Goal: Task Accomplishment & Management: Complete application form

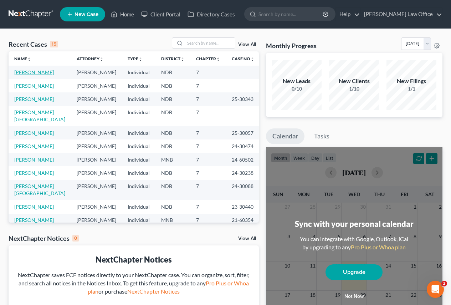
click at [24, 75] on link "[PERSON_NAME]" at bounding box center [34, 72] width 40 height 6
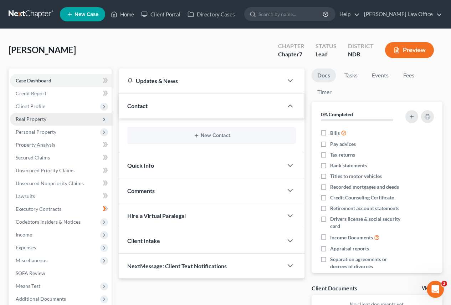
click at [30, 120] on span "Real Property" at bounding box center [31, 119] width 31 height 6
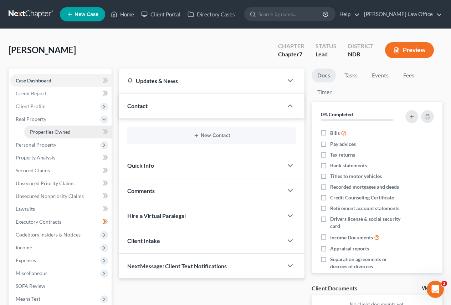
click at [36, 130] on span "Properties Owned" at bounding box center [50, 132] width 41 height 6
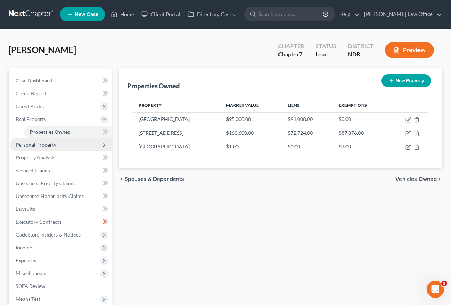
click at [38, 146] on span "Personal Property" at bounding box center [36, 144] width 41 height 6
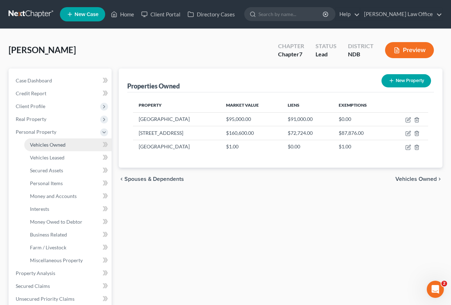
click at [42, 144] on span "Vehicles Owned" at bounding box center [48, 144] width 36 height 6
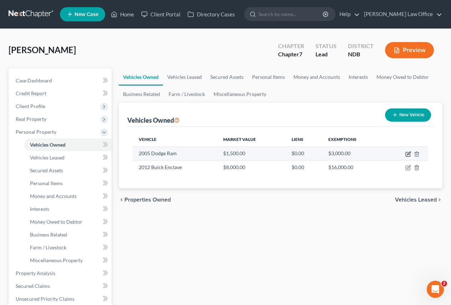
click at [407, 154] on icon "button" at bounding box center [408, 154] width 6 height 6
select select "1"
select select "21"
select select "3"
select select "0"
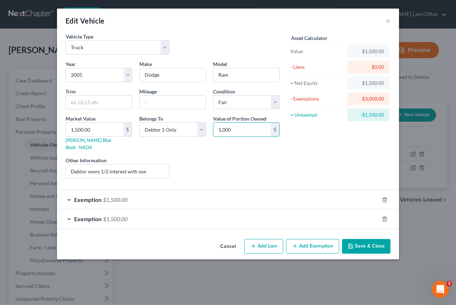
type input "1,000"
click at [300, 243] on button "Add Exemption" at bounding box center [312, 246] width 53 height 15
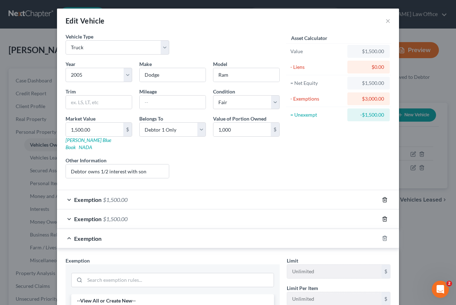
click at [382, 197] on icon "button" at bounding box center [385, 200] width 6 height 6
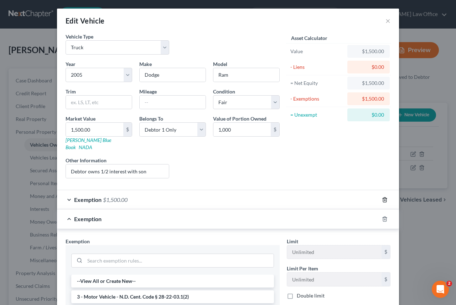
click at [383, 197] on icon "button" at bounding box center [385, 200] width 6 height 6
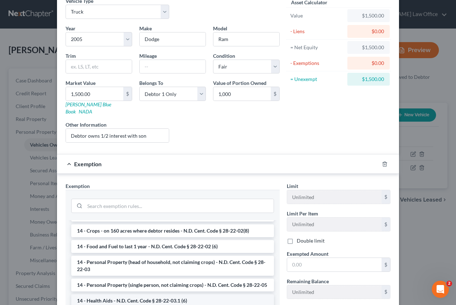
scroll to position [107, 0]
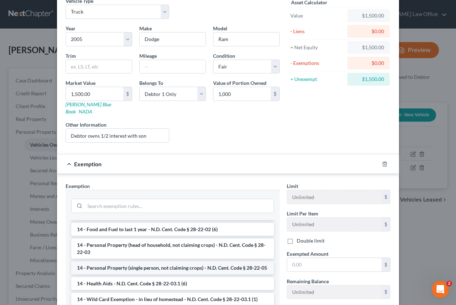
click at [130, 274] on li "14 - Personal Property (single person, not claiming crops) - N.D. Cent. Code § …" at bounding box center [172, 267] width 203 height 13
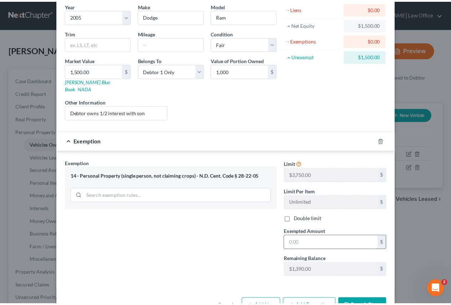
scroll to position [74, 0]
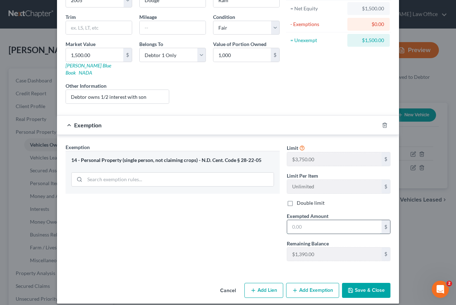
click at [304, 221] on input "text" at bounding box center [334, 227] width 94 height 14
type input "1,000"
click at [425, 242] on div "Edit Vehicle × Vehicle Type Select Automobile Truck Trailer Watercraft Aircraft…" at bounding box center [228, 152] width 456 height 305
click at [354, 284] on button "Save & Close" at bounding box center [366, 290] width 48 height 15
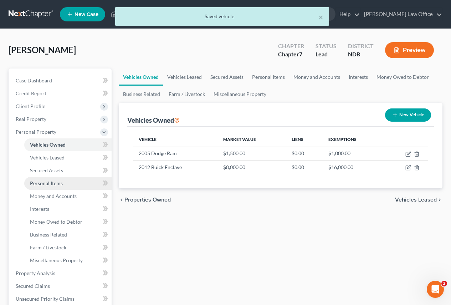
click at [45, 185] on span "Personal Items" at bounding box center [46, 183] width 33 height 6
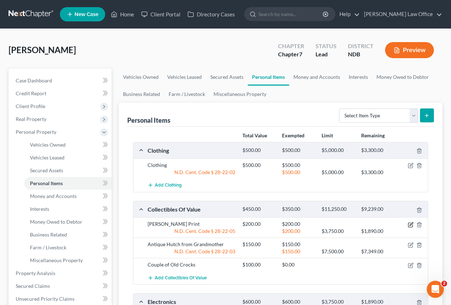
click at [411, 226] on icon "button" at bounding box center [411, 225] width 6 height 6
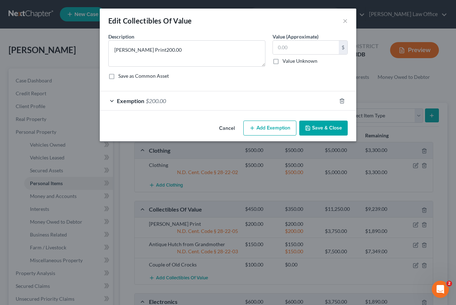
drag, startPoint x: 215, startPoint y: 79, endPoint x: 216, endPoint y: 83, distance: 3.9
click at [216, 82] on div "Description * [PERSON_NAME] Print200.00 Value (Approximate) $ Value Unknown Bal…" at bounding box center [228, 59] width 247 height 52
click at [172, 51] on textarea "[PERSON_NAME] Print200.00" at bounding box center [186, 53] width 157 height 26
type textarea "[PERSON_NAME] Print"
type input "50"
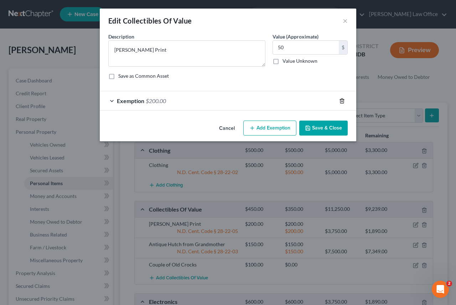
click at [341, 99] on icon "button" at bounding box center [341, 100] width 3 height 5
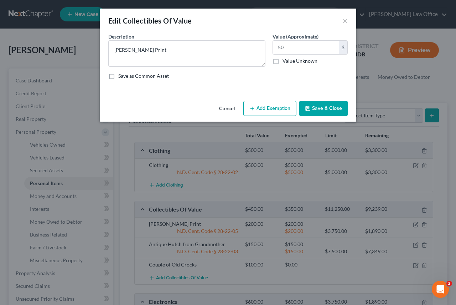
click at [316, 106] on button "Save & Close" at bounding box center [323, 108] width 48 height 15
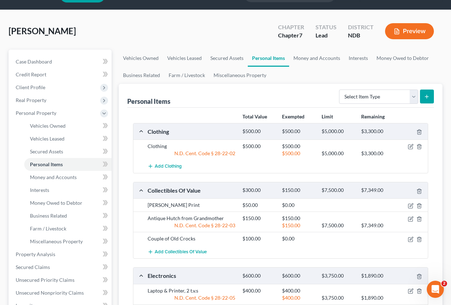
scroll to position [36, 0]
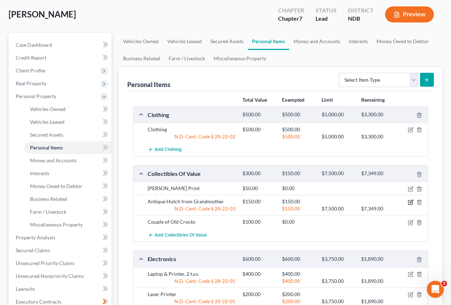
click at [410, 202] on icon "button" at bounding box center [411, 202] width 6 height 6
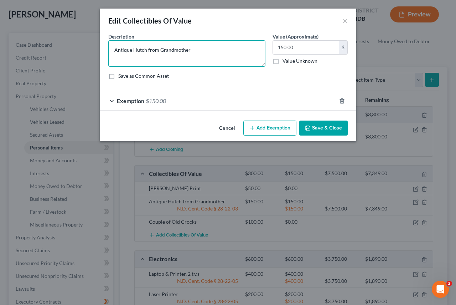
click at [130, 50] on textarea "Antique Hutch from Grandmother" at bounding box center [186, 53] width 157 height 26
type textarea "Old Hutch"
type input "75.00"
click at [313, 128] on button "Save & Close" at bounding box center [323, 127] width 48 height 15
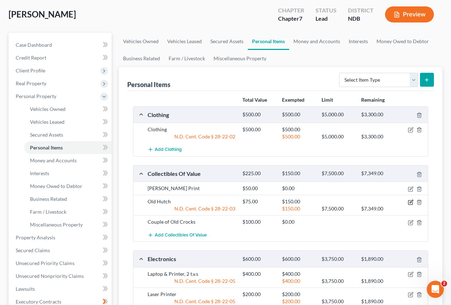
click at [409, 203] on icon "button" at bounding box center [411, 202] width 6 height 6
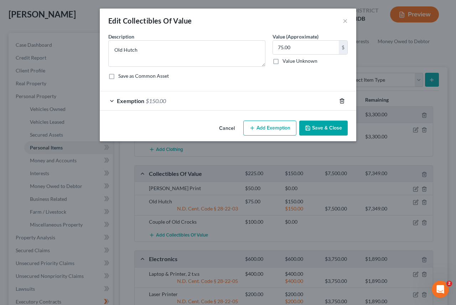
click at [342, 100] on icon "button" at bounding box center [342, 101] width 6 height 6
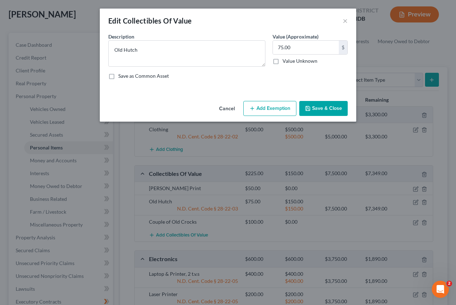
click at [322, 110] on button "Save & Close" at bounding box center [323, 108] width 48 height 15
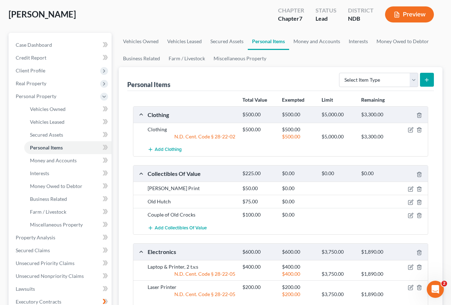
scroll to position [71, 0]
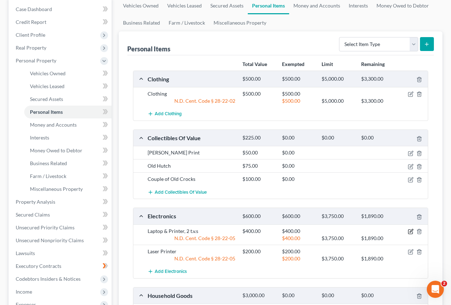
click at [409, 232] on icon "button" at bounding box center [411, 231] width 6 height 6
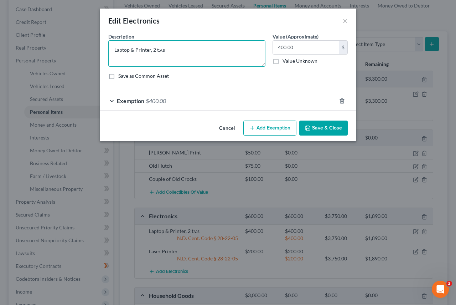
click at [180, 51] on textarea "Laptop & Printer, 2 t.v.s" at bounding box center [186, 53] width 157 height 26
type textarea "Laptop & Printer, 2 Monitors"
type input "325"
click at [344, 99] on icon "button" at bounding box center [342, 101] width 6 height 6
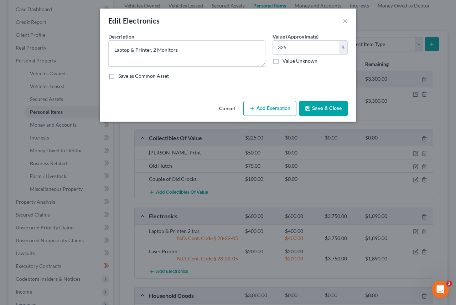
click at [321, 105] on button "Save & Close" at bounding box center [323, 108] width 48 height 15
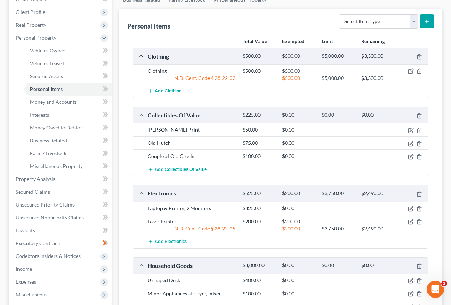
scroll to position [107, 0]
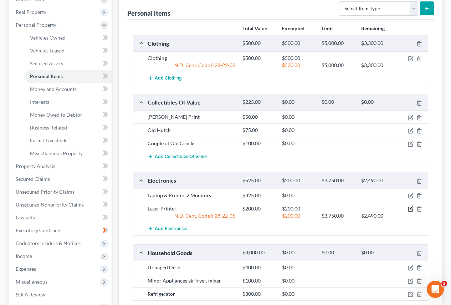
click at [411, 210] on icon "button" at bounding box center [411, 209] width 6 height 6
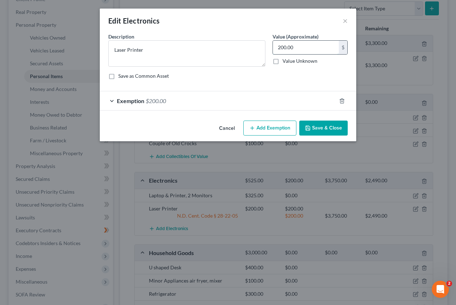
click at [302, 45] on input "200.00" at bounding box center [306, 48] width 66 height 14
type input "100"
click at [343, 100] on icon "button" at bounding box center [342, 101] width 6 height 6
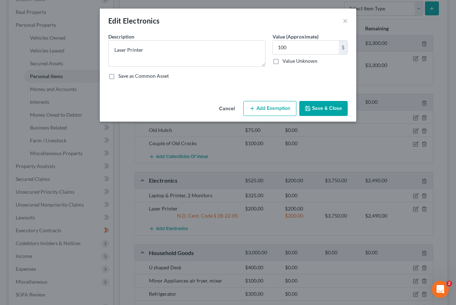
click at [325, 105] on button "Save & Close" at bounding box center [323, 108] width 48 height 15
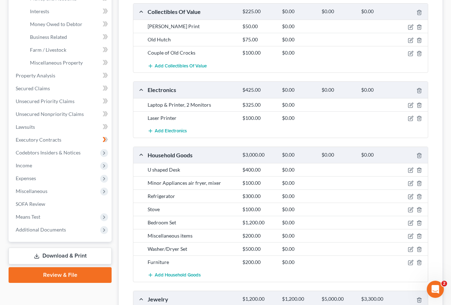
scroll to position [214, 0]
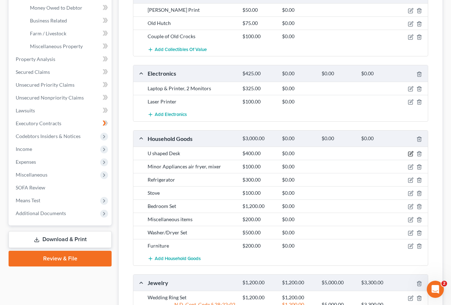
click at [410, 154] on icon "button" at bounding box center [410, 152] width 3 height 3
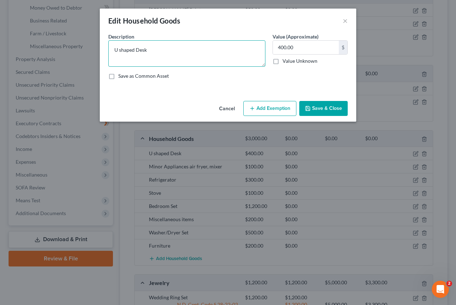
drag, startPoint x: 134, startPoint y: 50, endPoint x: 97, endPoint y: 54, distance: 37.3
click at [98, 53] on div "Edit Household Goods × An exemption set must first be selected from the Filing …" at bounding box center [228, 152] width 456 height 305
type textarea "Desk"
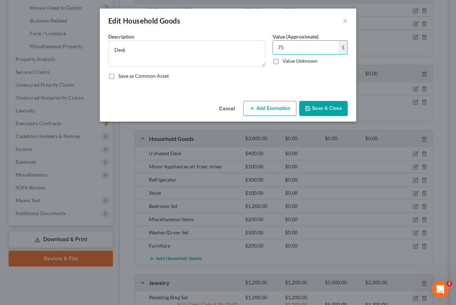
type input "75"
click at [317, 107] on button "Save & Close" at bounding box center [323, 108] width 48 height 15
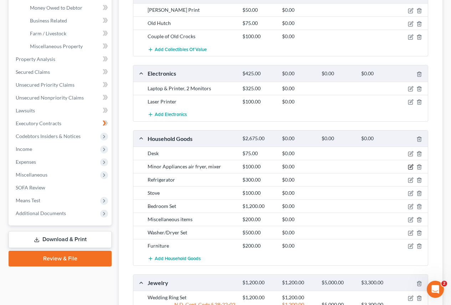
click at [412, 166] on icon "button" at bounding box center [411, 167] width 6 height 6
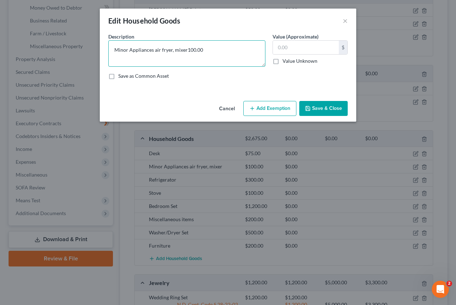
type textarea "Minor Appliances air fryer, mixer"
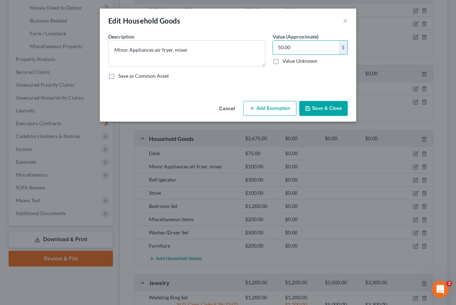
type input "50.00"
click at [316, 107] on button "Save & Close" at bounding box center [323, 108] width 48 height 15
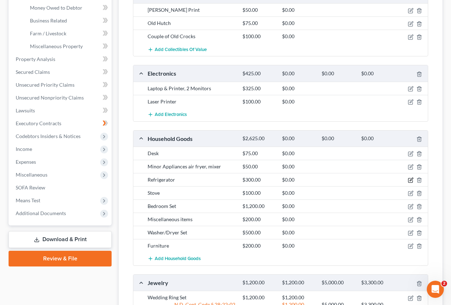
click at [409, 181] on icon "button" at bounding box center [411, 180] width 6 height 6
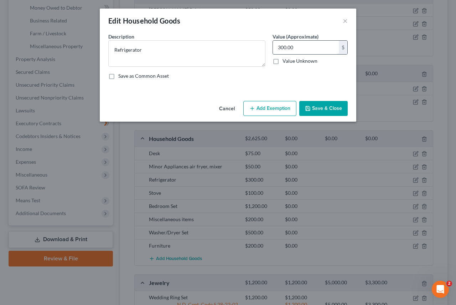
click at [298, 45] on input "300.00" at bounding box center [306, 48] width 66 height 14
type input "125."
click at [314, 106] on button "Save & Close" at bounding box center [323, 108] width 48 height 15
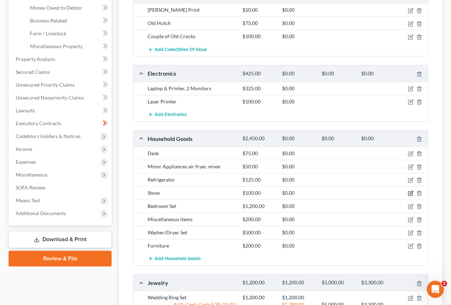
click at [410, 192] on icon "button" at bounding box center [411, 193] width 6 height 6
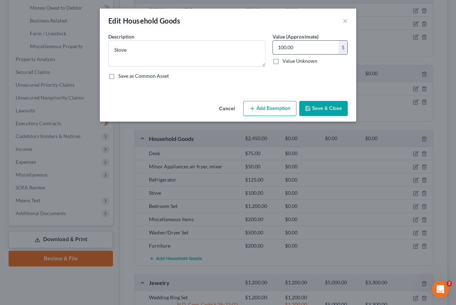
click at [306, 48] on input "100.00" at bounding box center [306, 48] width 66 height 14
type input "75"
click at [321, 111] on button "Save & Close" at bounding box center [323, 108] width 48 height 15
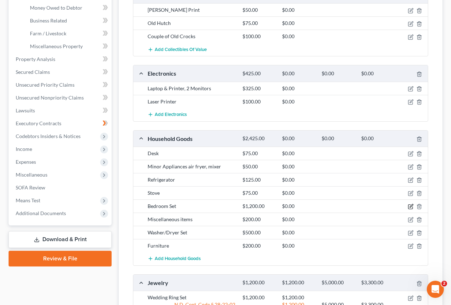
click at [411, 206] on icon "button" at bounding box center [410, 205] width 3 height 3
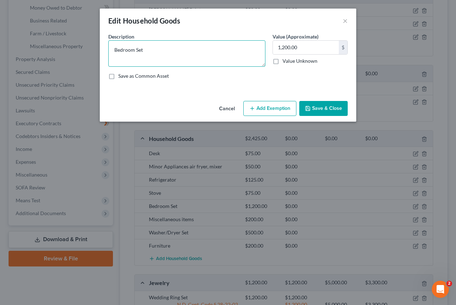
click at [145, 50] on textarea "Bedroom Set" at bounding box center [186, 53] width 157 height 26
type textarea "Bedroom furniture"
type input "175"
click at [318, 106] on button "Save & Close" at bounding box center [323, 108] width 48 height 15
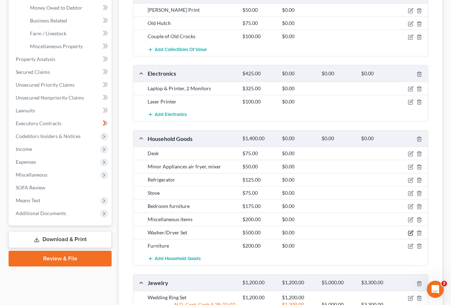
click at [411, 232] on icon "button" at bounding box center [411, 233] width 6 height 6
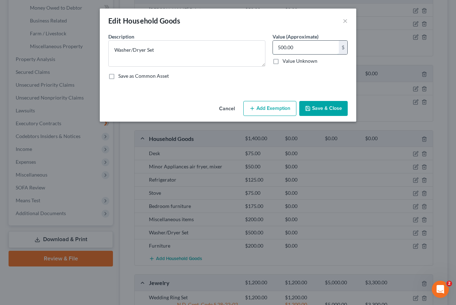
click at [309, 48] on input "500.00" at bounding box center [306, 48] width 66 height 14
type input "200"
click at [312, 108] on button "Save & Close" at bounding box center [323, 108] width 48 height 15
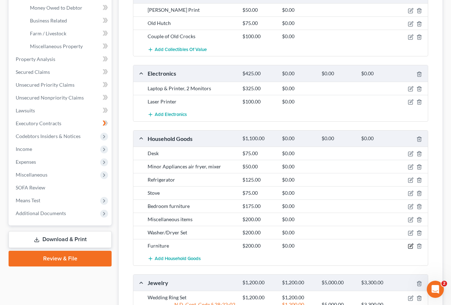
click at [408, 246] on icon "button" at bounding box center [411, 246] width 6 height 6
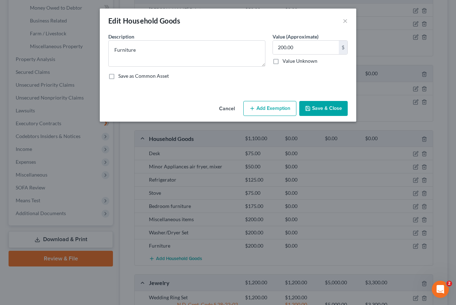
click at [316, 108] on button "Save & Close" at bounding box center [323, 108] width 48 height 15
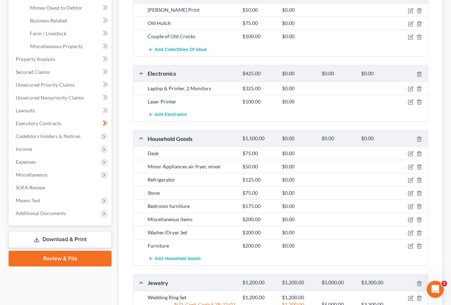
click at [199, 219] on div "Miscellaneous items" at bounding box center [191, 219] width 95 height 7
click at [418, 244] on polyline "button" at bounding box center [419, 244] width 4 height 0
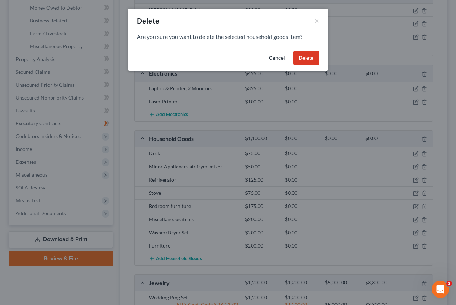
click at [302, 57] on button "Delete" at bounding box center [306, 58] width 26 height 14
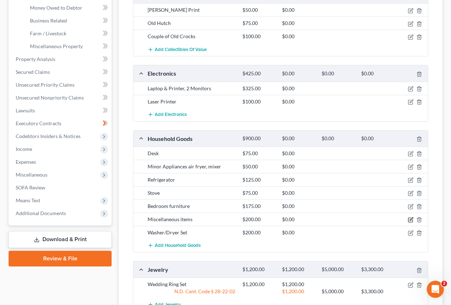
click at [410, 219] on icon "button" at bounding box center [410, 218] width 3 height 3
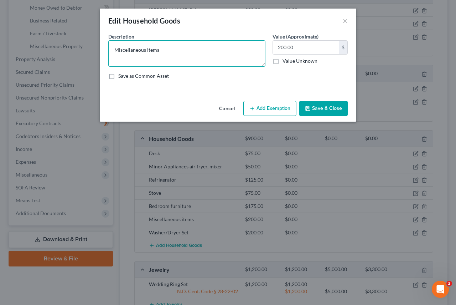
click at [173, 51] on textarea "Miscellaneous items" at bounding box center [186, 53] width 157 height 26
type textarea "Miscellaneous furniture and personal effects"
click at [317, 110] on button "Save & Close" at bounding box center [323, 108] width 48 height 15
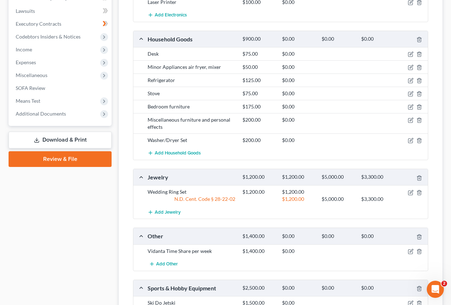
scroll to position [321, 0]
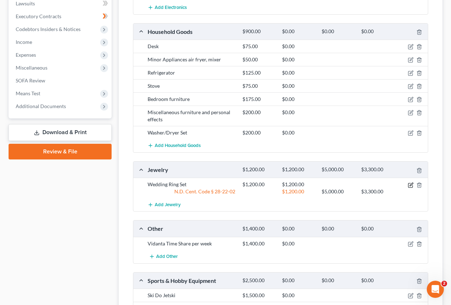
click at [410, 185] on icon "button" at bounding box center [411, 185] width 6 height 6
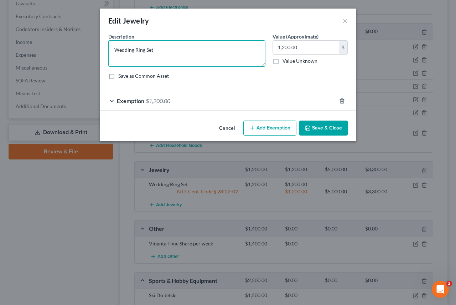
click at [239, 51] on textarea "Wedding Ring Set" at bounding box center [186, 53] width 157 height 26
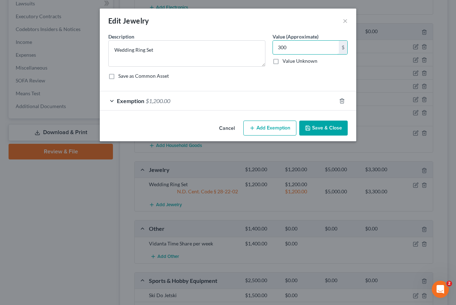
type input "300"
click at [314, 126] on button "Save & Close" at bounding box center [323, 127] width 48 height 15
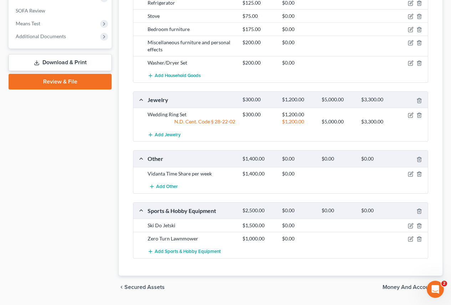
scroll to position [392, 0]
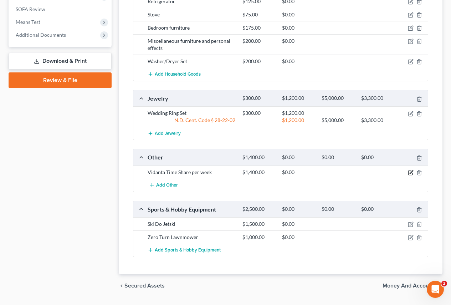
click at [409, 173] on icon "button" at bounding box center [411, 173] width 6 height 6
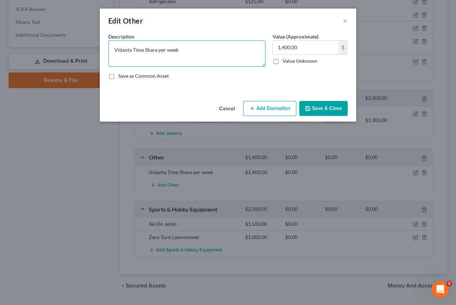
click at [185, 52] on textarea "Vidanta Time Share per week" at bounding box center [186, 53] width 157 height 26
type textarea "Vidanta Time Share per week G"
click at [316, 105] on button "Save & Close" at bounding box center [323, 108] width 48 height 15
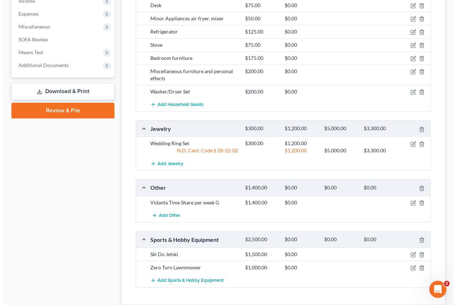
scroll to position [411, 0]
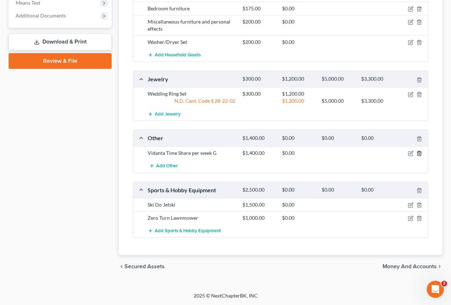
click at [421, 151] on icon "button" at bounding box center [419, 153] width 6 height 6
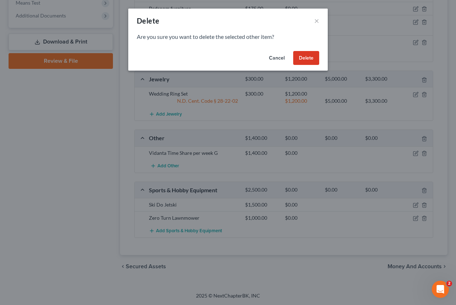
click at [303, 58] on button "Delete" at bounding box center [306, 58] width 26 height 14
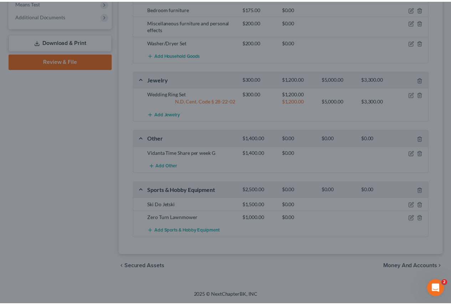
scroll to position [360, 0]
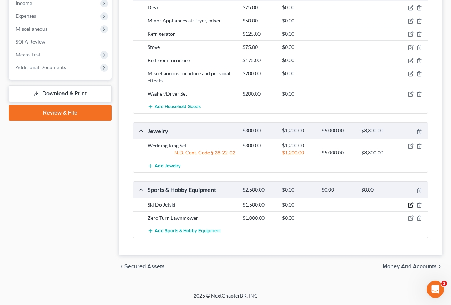
click at [410, 203] on icon "button" at bounding box center [411, 205] width 6 height 6
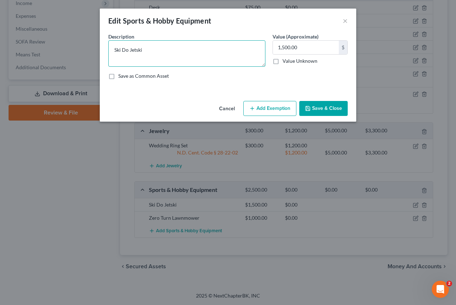
click at [156, 50] on textarea "Ski Do Jetski" at bounding box center [186, 53] width 157 height 26
type textarea "Ski Do Jetski repairs needed not operated [DATE]"
type input "225"
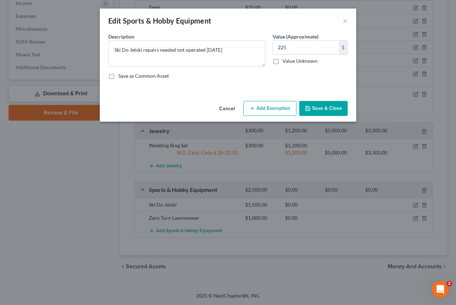
click at [316, 110] on button "Save & Close" at bounding box center [323, 108] width 48 height 15
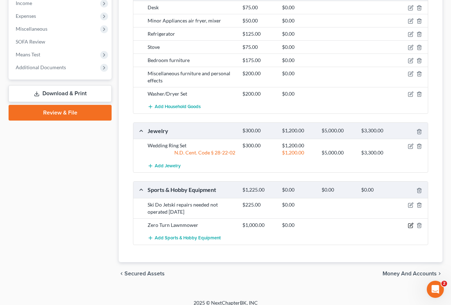
click at [411, 227] on icon "button" at bounding box center [410, 225] width 4 height 4
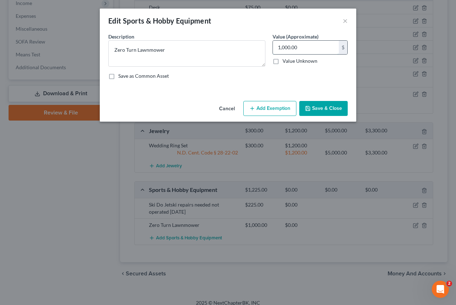
click at [312, 47] on input "1,000.00" at bounding box center [306, 48] width 66 height 14
type input "750.00"
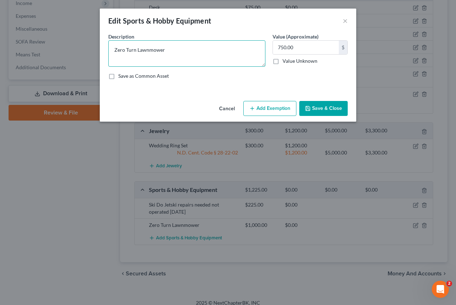
drag, startPoint x: 136, startPoint y: 51, endPoint x: 93, endPoint y: 56, distance: 43.1
click at [93, 56] on div "Edit Sports & Hobby Equipment × An exemption set must first be selected from th…" at bounding box center [228, 152] width 456 height 305
type textarea "Lawnmower"
click at [315, 108] on button "Save & Close" at bounding box center [323, 108] width 48 height 15
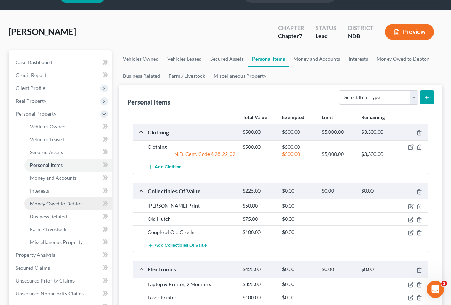
scroll to position [36, 0]
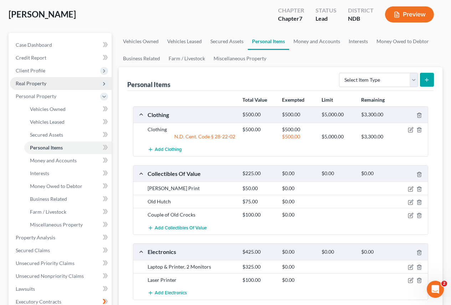
click at [28, 82] on span "Real Property" at bounding box center [31, 83] width 31 height 6
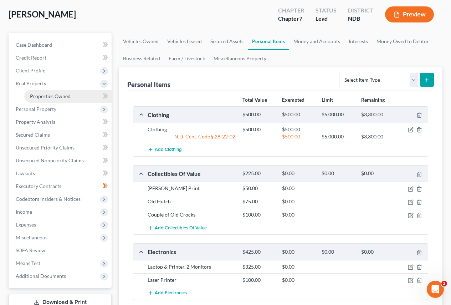
click at [35, 95] on span "Properties Owned" at bounding box center [50, 96] width 41 height 6
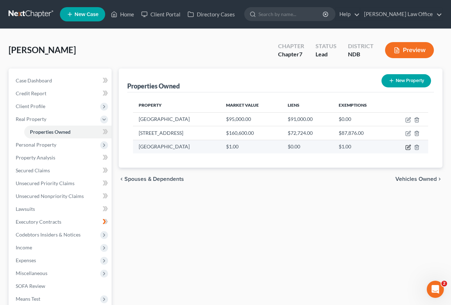
click at [408, 149] on icon "button" at bounding box center [408, 147] width 6 height 6
select select "0"
select select "7"
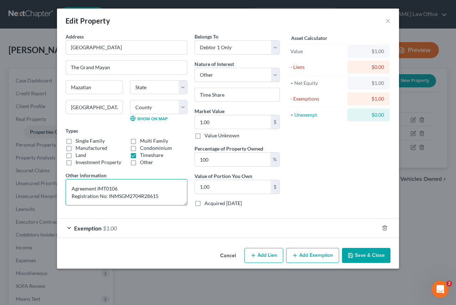
click at [166, 195] on textarea "Agreement IMT0106 Registration No: INMSGM2704R28615" at bounding box center [127, 192] width 122 height 26
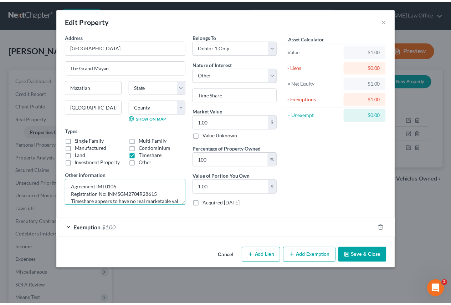
scroll to position [9, 0]
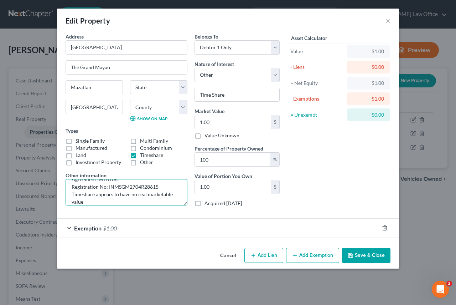
type textarea "Agreement IMT0106 Registration No: INMSGM2704R28615 Timeshare appears to have n…"
click at [362, 253] on button "Save & Close" at bounding box center [366, 255] width 48 height 15
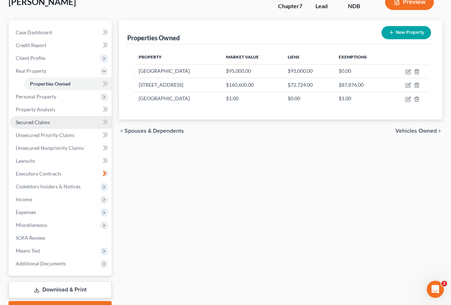
scroll to position [36, 0]
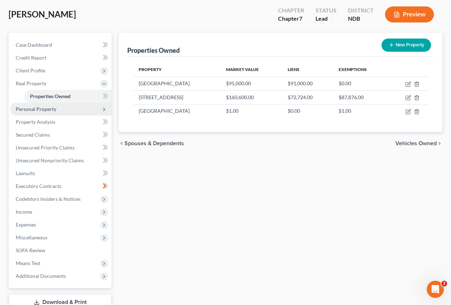
click at [31, 108] on span "Personal Property" at bounding box center [36, 109] width 41 height 6
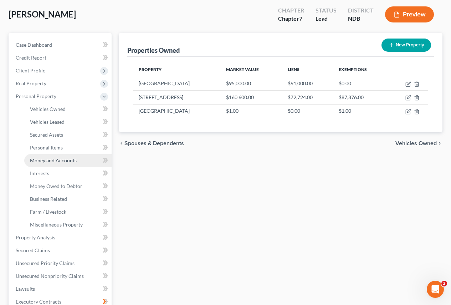
click at [44, 163] on span "Money and Accounts" at bounding box center [53, 160] width 47 height 6
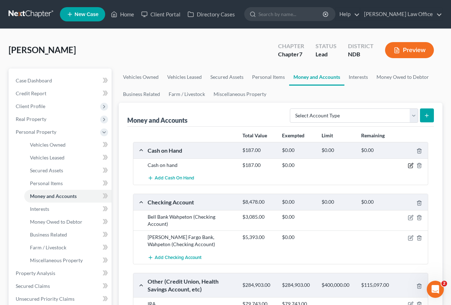
click at [412, 164] on icon "button" at bounding box center [410, 164] width 3 height 3
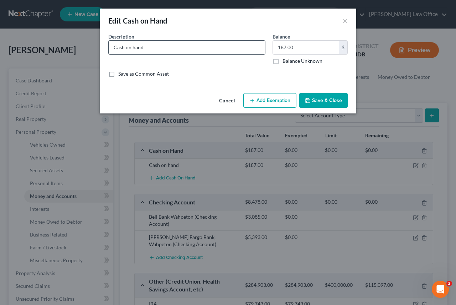
click at [210, 45] on input "Cash on hand" at bounding box center [187, 48] width 156 height 14
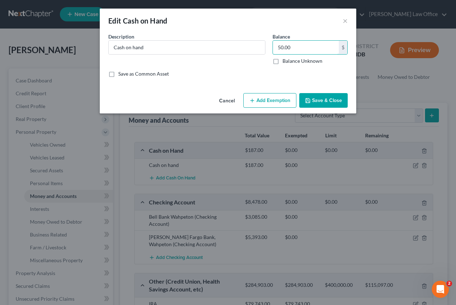
type input "50.00"
click at [318, 99] on button "Save & Close" at bounding box center [323, 100] width 48 height 15
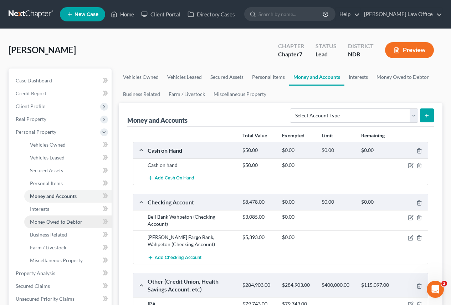
click at [66, 221] on span "Money Owed to Debtor" at bounding box center [56, 221] width 52 height 6
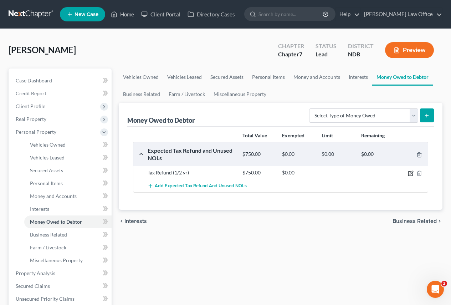
drag, startPoint x: 410, startPoint y: 172, endPoint x: 408, endPoint y: 175, distance: 3.7
click at [409, 174] on icon "button" at bounding box center [411, 173] width 6 height 6
select select "0"
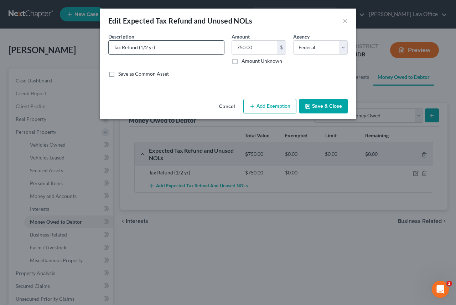
click at [167, 47] on input "Tax Refund (1/2 yr)" at bounding box center [166, 48] width 115 height 14
type input "Tax Refund part year estimated"
click at [316, 105] on button "Save & Close" at bounding box center [323, 106] width 48 height 15
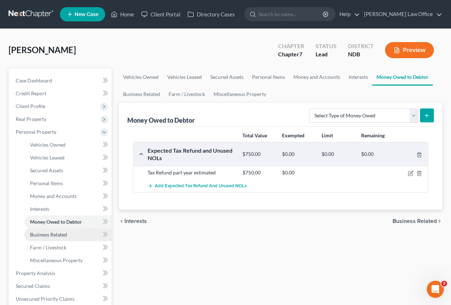
click at [58, 233] on span "Business Related" at bounding box center [48, 234] width 37 height 6
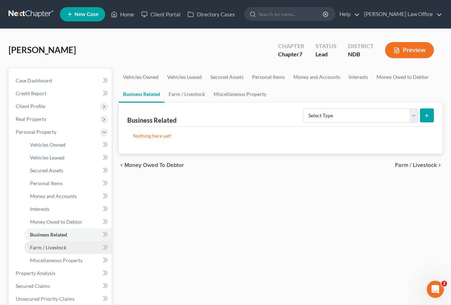
click at [53, 248] on span "Farm / Livestock" at bounding box center [48, 247] width 36 height 6
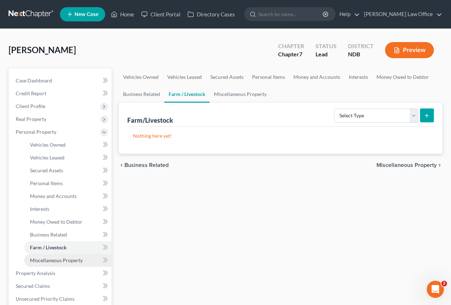
click at [50, 261] on span "Miscellaneous Property" at bounding box center [56, 260] width 53 height 6
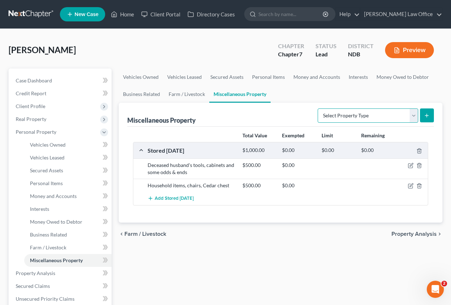
click at [414, 115] on select "Select Property Type Assigned for Creditor Benefit [DATE] Holding for Another N…" at bounding box center [368, 115] width 100 height 14
click at [292, 96] on ul "Vehicles Owned Vehicles Leased Secured Assets Personal Items Money and Accounts…" at bounding box center [281, 85] width 324 height 34
click at [416, 115] on select "Select Property Type Assigned for Creditor Benefit [DATE] Holding for Another N…" at bounding box center [368, 115] width 100 height 14
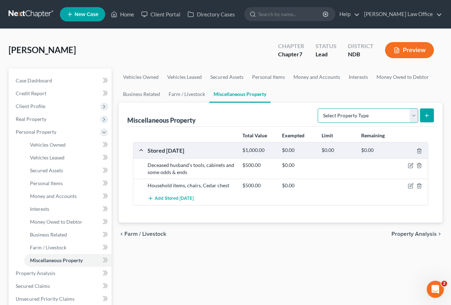
click at [416, 115] on select "Select Property Type Assigned for Creditor Benefit [DATE] Holding for Another N…" at bounding box center [368, 115] width 100 height 14
click at [411, 167] on icon "button" at bounding box center [411, 166] width 6 height 6
select select "29"
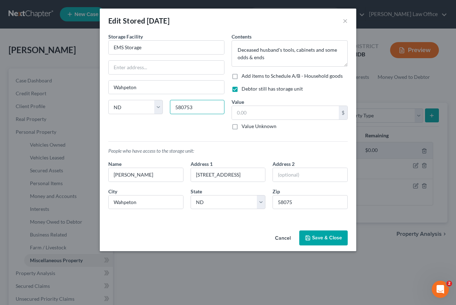
type input "58075"
click at [267, 115] on input "text" at bounding box center [285, 113] width 107 height 14
type input "350.00"
click at [318, 235] on button "Save & Close" at bounding box center [323, 237] width 48 height 15
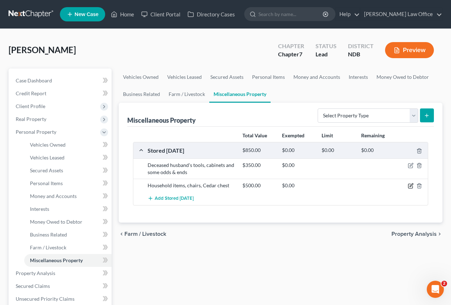
click at [412, 186] on icon "button" at bounding box center [411, 186] width 6 height 6
select select "29"
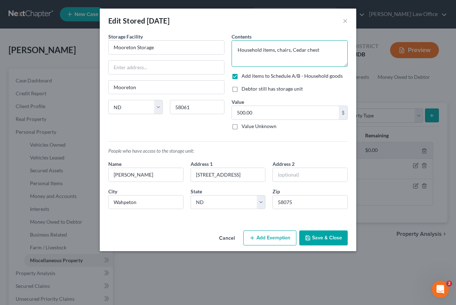
click at [322, 50] on textarea "Household items, chairs, Cedar chest" at bounding box center [290, 53] width 116 height 26
click at [255, 112] on input "500.00" at bounding box center [285, 113] width 107 height 14
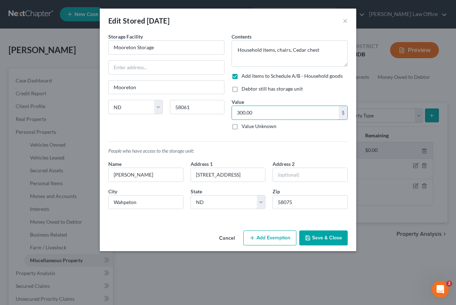
type input "300.00"
click at [313, 239] on button "Save & Close" at bounding box center [323, 237] width 48 height 15
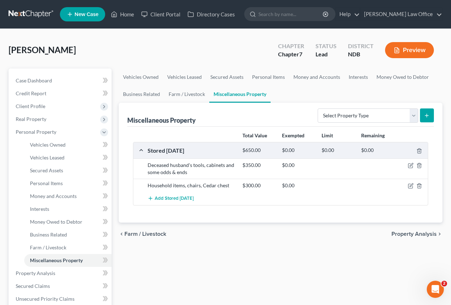
click at [407, 47] on button "Preview" at bounding box center [409, 50] width 49 height 16
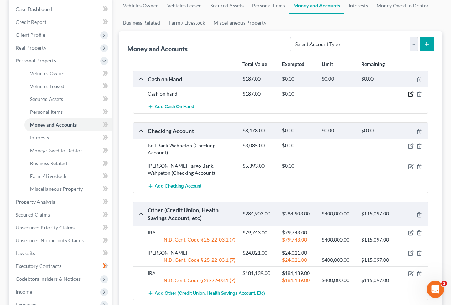
click at [409, 94] on icon "button" at bounding box center [411, 94] width 6 height 6
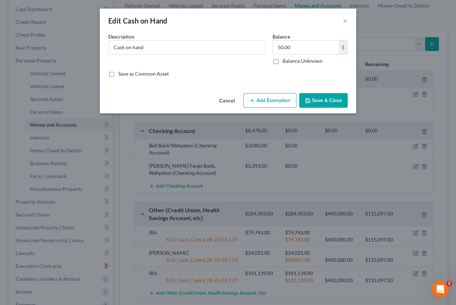
click at [318, 99] on button "Save & Close" at bounding box center [323, 100] width 48 height 15
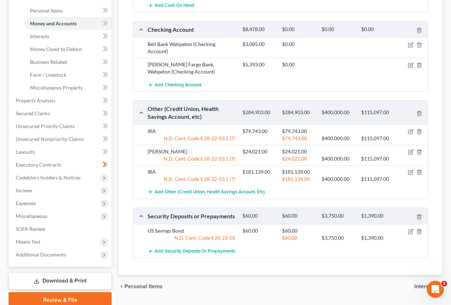
scroll to position [178, 0]
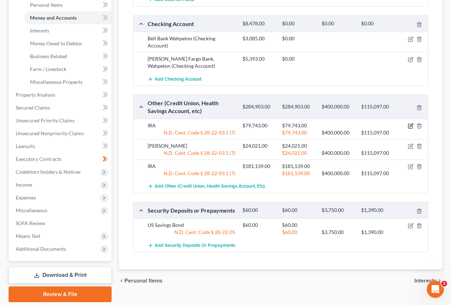
click at [410, 127] on icon "button" at bounding box center [411, 126] width 6 height 6
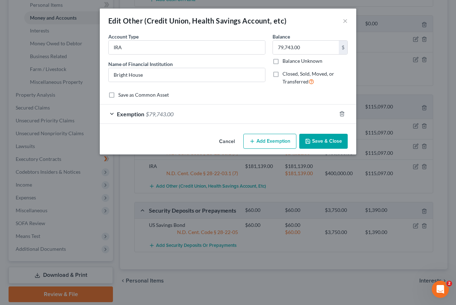
click at [316, 141] on button "Save & Close" at bounding box center [323, 141] width 48 height 15
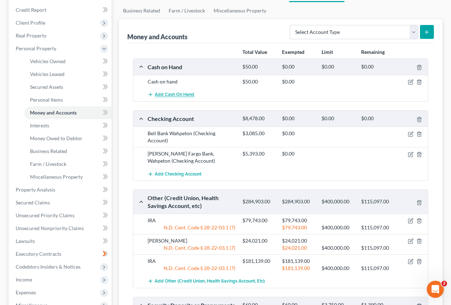
scroll to position [0, 0]
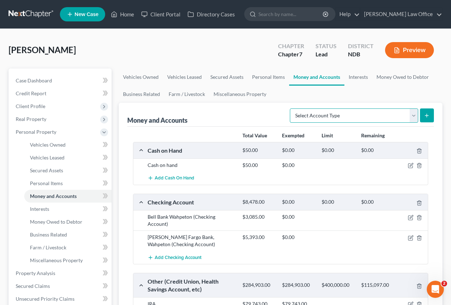
click at [413, 115] on select "Select Account Type Brokerage Cash on Hand Certificates of Deposit Checking Acc…" at bounding box center [354, 115] width 128 height 14
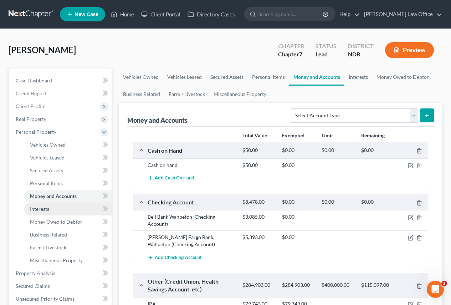
click at [38, 206] on span "Interests" at bounding box center [39, 209] width 19 height 6
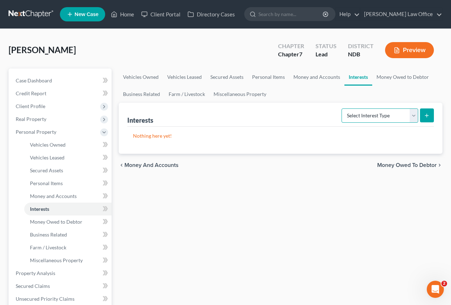
click at [414, 116] on select "Select Interest Type 401K Annuity Bond Education IRA Government Bond Government…" at bounding box center [379, 115] width 77 height 14
click at [229, 113] on div "Interests Select Interest Type 401K Annuity Bond Education IRA Government Bond …" at bounding box center [280, 115] width 306 height 24
click at [67, 195] on span "Money and Accounts" at bounding box center [53, 196] width 47 height 6
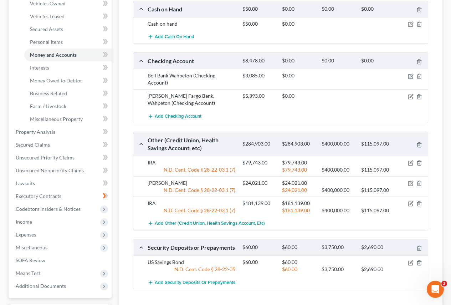
scroll to position [143, 0]
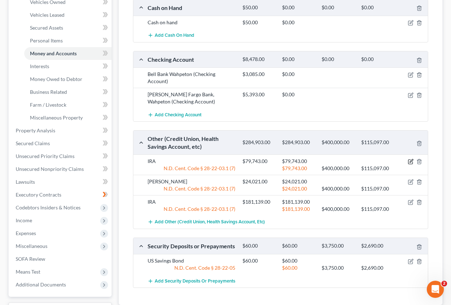
click at [409, 161] on icon "button" at bounding box center [411, 162] width 6 height 6
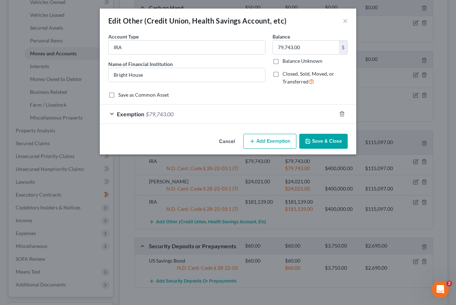
click at [319, 140] on button "Save & Close" at bounding box center [323, 141] width 48 height 15
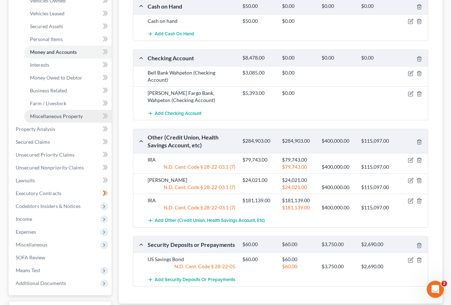
scroll to position [131, 0]
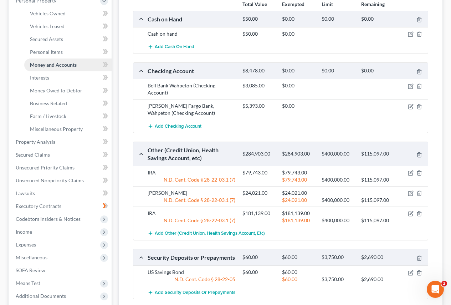
click at [61, 63] on span "Money and Accounts" at bounding box center [53, 65] width 47 height 6
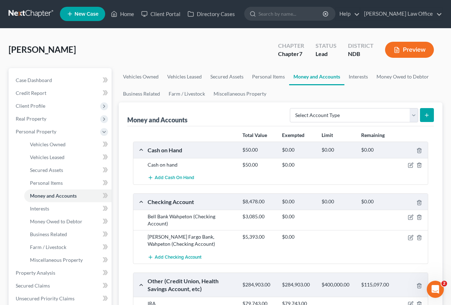
scroll to position [0, 0]
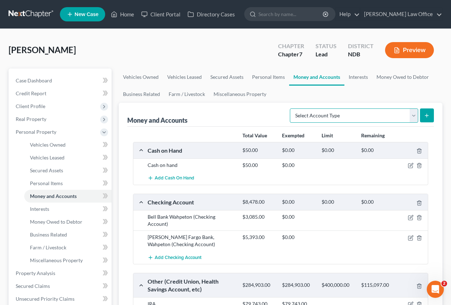
click at [414, 115] on select "Select Account Type Brokerage Cash on Hand Certificates of Deposit Checking Acc…" at bounding box center [354, 115] width 128 height 14
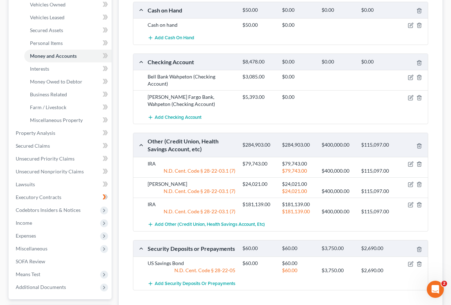
scroll to position [143, 0]
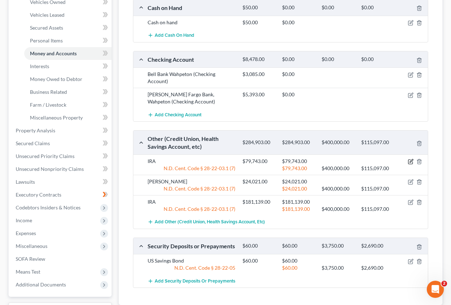
click at [410, 161] on icon "button" at bounding box center [411, 162] width 6 height 6
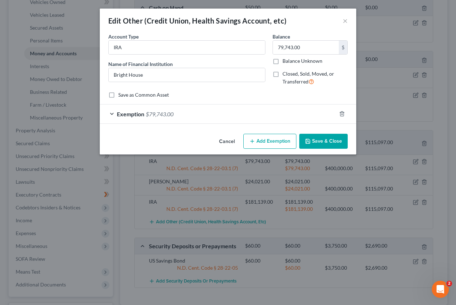
click at [320, 142] on button "Save & Close" at bounding box center [323, 141] width 48 height 15
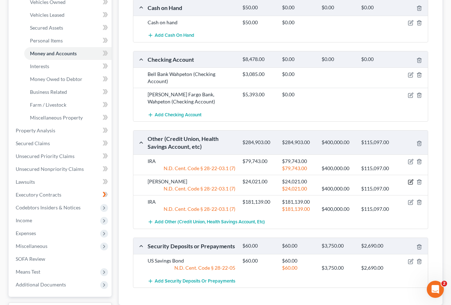
click at [411, 180] on icon "button" at bounding box center [411, 182] width 6 height 6
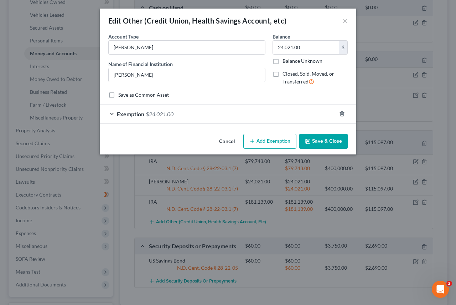
click at [314, 139] on button "Save & Close" at bounding box center [323, 141] width 48 height 15
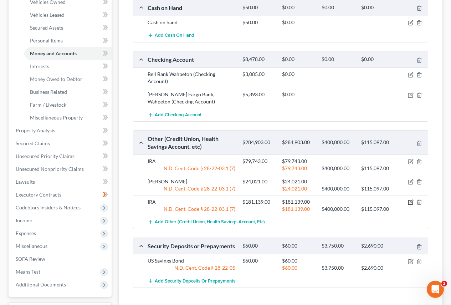
click at [410, 203] on icon "button" at bounding box center [410, 201] width 3 height 3
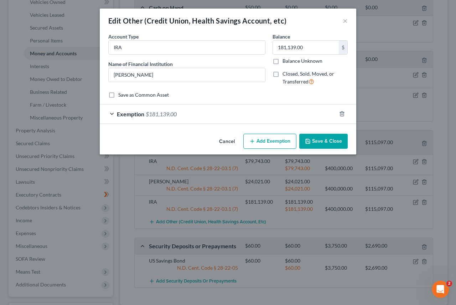
click at [226, 139] on button "Cancel" at bounding box center [226, 141] width 27 height 14
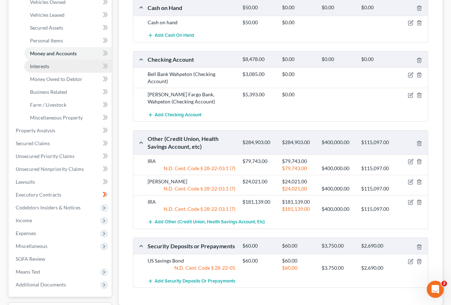
click at [40, 65] on span "Interests" at bounding box center [39, 66] width 19 height 6
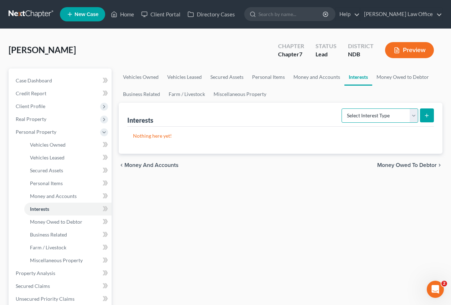
click at [412, 114] on select "Select Interest Type 401K Annuity Bond Education IRA Government Bond Government…" at bounding box center [379, 115] width 77 height 14
select select "ira"
click at [342, 108] on select "Select Interest Type 401K Annuity Bond Education IRA Government Bond Government…" at bounding box center [379, 115] width 77 height 14
click at [424, 115] on icon "submit" at bounding box center [427, 116] width 6 height 6
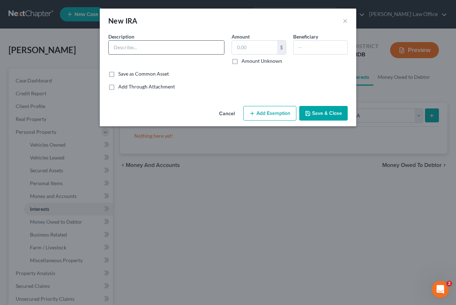
drag, startPoint x: 120, startPoint y: 44, endPoint x: 117, endPoint y: 53, distance: 9.6
click at [120, 46] on input "text" at bounding box center [166, 48] width 115 height 14
type input "Brighthouse Financial std IRA"
type input "79,743"
click at [261, 112] on button "Add Exemption" at bounding box center [269, 113] width 53 height 15
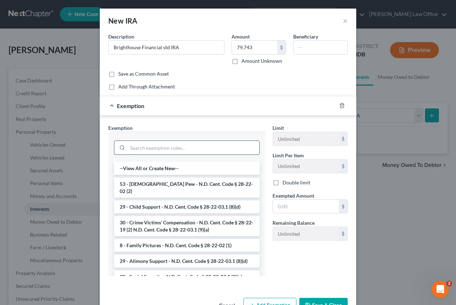
click at [165, 148] on input "search" at bounding box center [194, 148] width 132 height 14
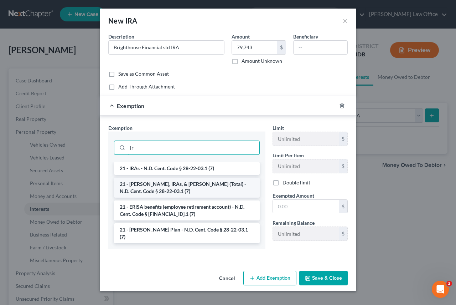
type input "ir"
click at [145, 191] on li "21 - [PERSON_NAME], IRAs, & [PERSON_NAME] (Total) - N.D. Cent. Code § 28-22-03.…" at bounding box center [187, 187] width 146 height 20
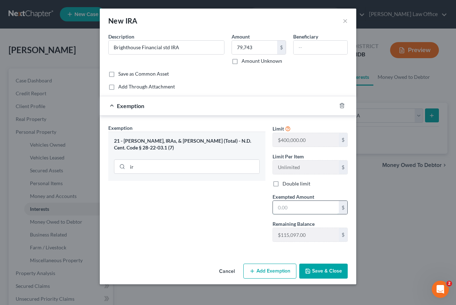
click at [296, 206] on input "text" at bounding box center [306, 208] width 66 height 14
type input "79,743.00"
click at [316, 270] on button "Save & Close" at bounding box center [323, 270] width 48 height 15
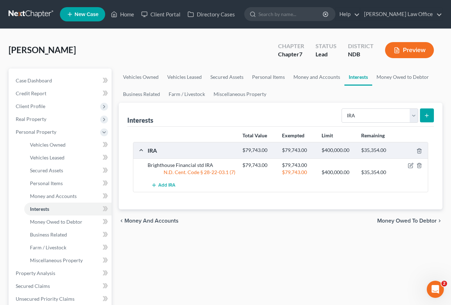
click at [428, 117] on icon "submit" at bounding box center [427, 116] width 6 height 6
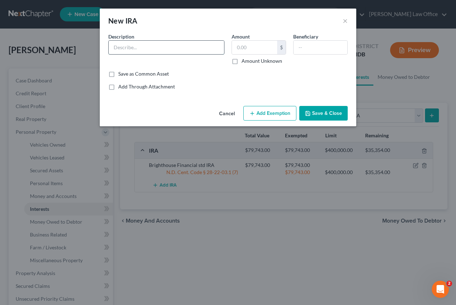
click at [128, 49] on input "text" at bounding box center [166, 48] width 115 height 14
type input "Edward Jones Roth IRA"
type input "24,021.00"
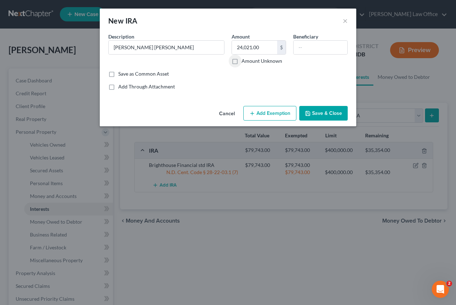
click at [270, 113] on button "Add Exemption" at bounding box center [269, 113] width 53 height 15
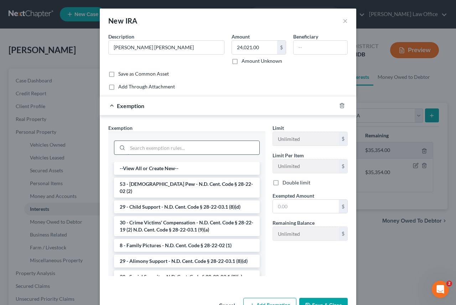
click at [154, 147] on input "search" at bounding box center [194, 148] width 132 height 14
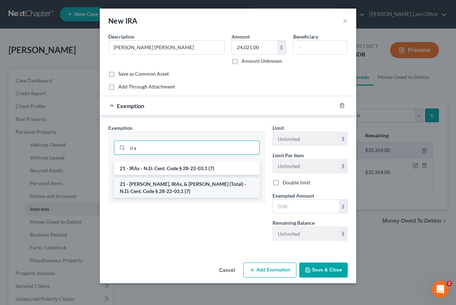
type input "ira"
click at [154, 186] on li "21 - [PERSON_NAME], IRAs, & [PERSON_NAME] (Total) - N.D. Cent. Code § 28-22-03.…" at bounding box center [187, 187] width 146 height 20
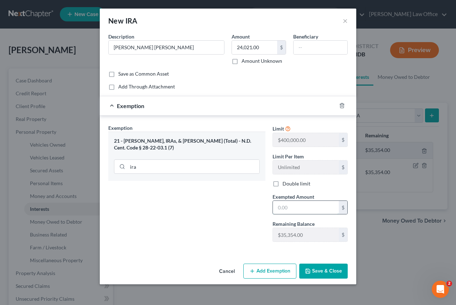
click at [297, 209] on input "text" at bounding box center [306, 208] width 66 height 14
type input "24,021.00"
click at [320, 269] on button "Save & Close" at bounding box center [323, 270] width 48 height 15
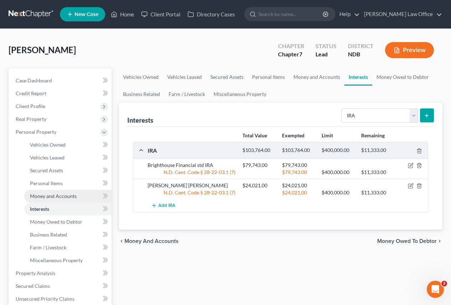
click at [50, 195] on span "Money and Accounts" at bounding box center [53, 196] width 47 height 6
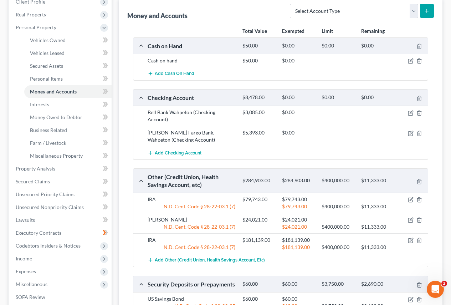
scroll to position [107, 0]
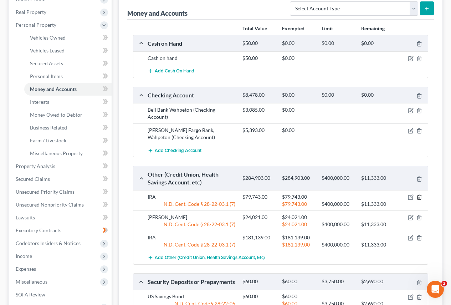
click at [420, 198] on icon "button" at bounding box center [419, 197] width 6 height 6
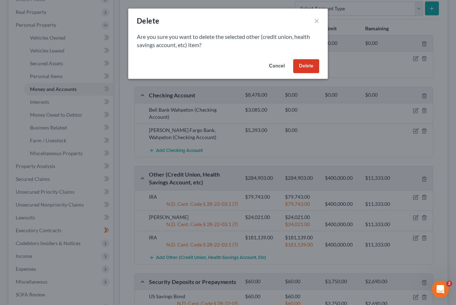
click at [305, 67] on button "Delete" at bounding box center [306, 66] width 26 height 14
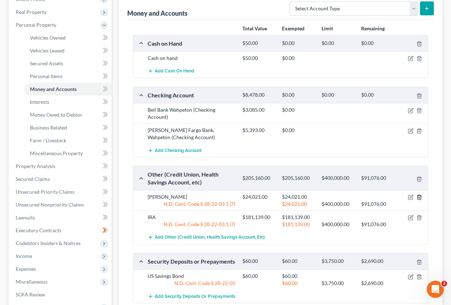
click at [419, 197] on icon "button" at bounding box center [419, 197] width 6 height 6
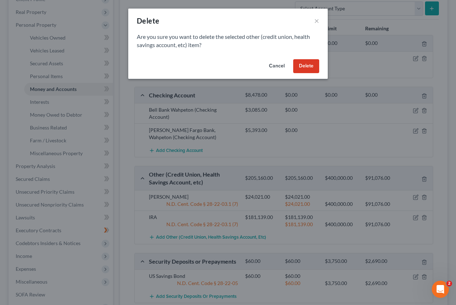
click at [300, 65] on button "Delete" at bounding box center [306, 66] width 26 height 14
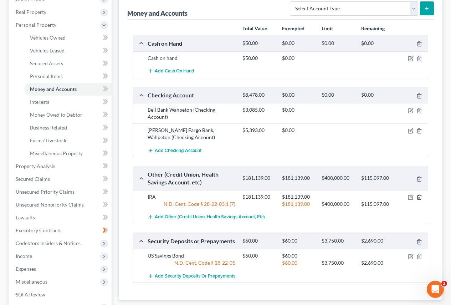
click at [419, 197] on icon "button" at bounding box center [419, 197] width 6 height 6
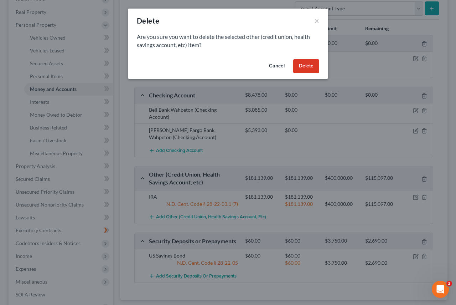
click at [313, 66] on button "Delete" at bounding box center [306, 66] width 26 height 14
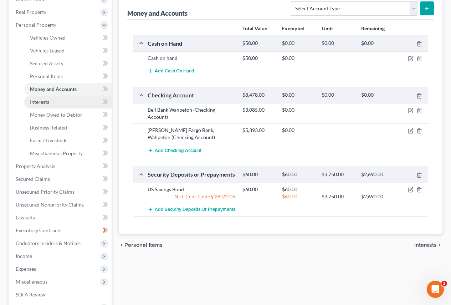
click at [49, 102] on span "Interests" at bounding box center [39, 102] width 19 height 6
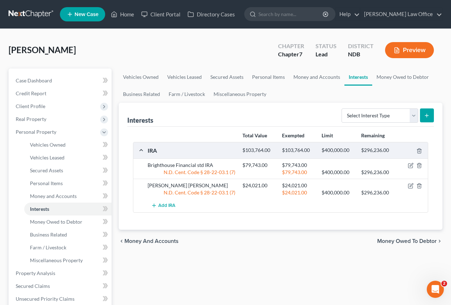
click at [427, 115] on line "submit" at bounding box center [427, 115] width 0 height 3
click at [428, 113] on icon "submit" at bounding box center [427, 116] width 6 height 6
click at [409, 115] on select "Select Interest Type 401K Annuity Bond Education IRA Government Bond Government…" at bounding box center [379, 115] width 77 height 14
select select "ira"
click at [342, 108] on select "Select Interest Type 401K Annuity Bond Education IRA Government Bond Government…" at bounding box center [379, 115] width 77 height 14
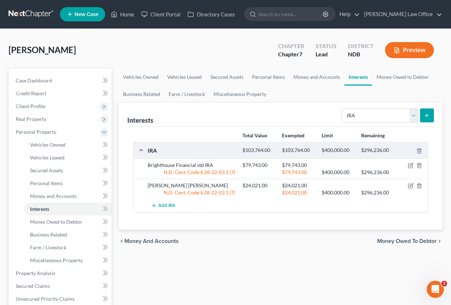
click at [428, 114] on icon "submit" at bounding box center [427, 116] width 6 height 6
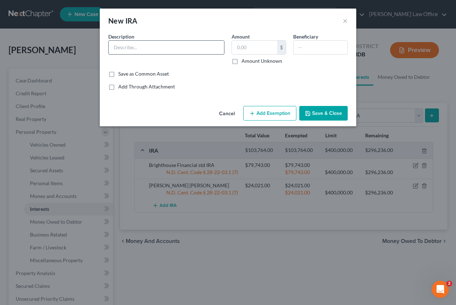
click at [118, 48] on input "text" at bounding box center [166, 48] width 115 height 14
type input "Edward Jones IRA"
type input "181,139"
click at [267, 109] on button "Add Exemption" at bounding box center [269, 113] width 53 height 15
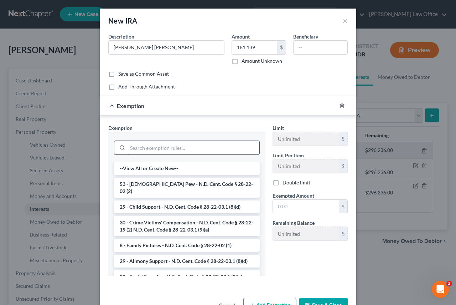
drag, startPoint x: 165, startPoint y: 151, endPoint x: 165, endPoint y: 145, distance: 5.4
click at [165, 149] on input "search" at bounding box center [194, 148] width 132 height 14
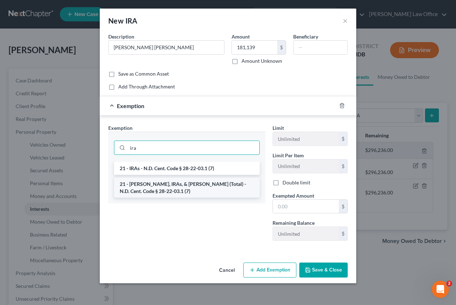
type input "ira"
click at [164, 186] on li "21 - [PERSON_NAME], IRAs, & [PERSON_NAME] (Total) - N.D. Cent. Code § 28-22-03.…" at bounding box center [187, 187] width 146 height 20
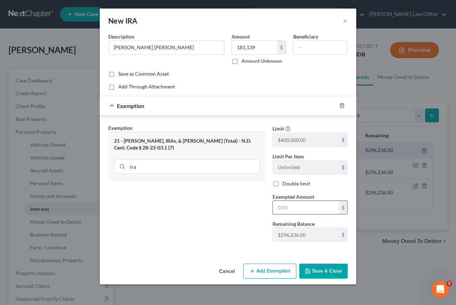
click at [295, 210] on input "text" at bounding box center [306, 208] width 66 height 14
type input "181,139"
click at [317, 269] on button "Save & Close" at bounding box center [323, 270] width 48 height 15
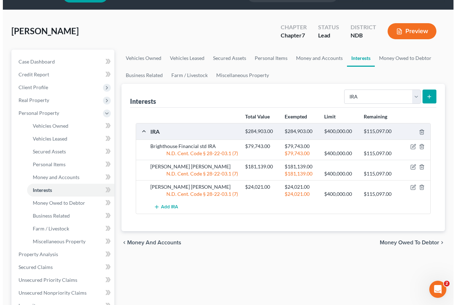
scroll to position [36, 0]
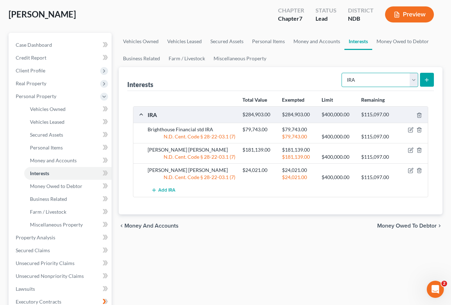
click at [411, 78] on select "Select Interest Type 401K Annuity Bond Education IRA Government Bond Government…" at bounding box center [379, 80] width 77 height 14
select select "bond"
click at [342, 73] on select "Select Interest Type 401K Annuity Bond Education IRA Government Bond Government…" at bounding box center [379, 80] width 77 height 14
click at [426, 79] on icon "submit" at bounding box center [427, 80] width 6 height 6
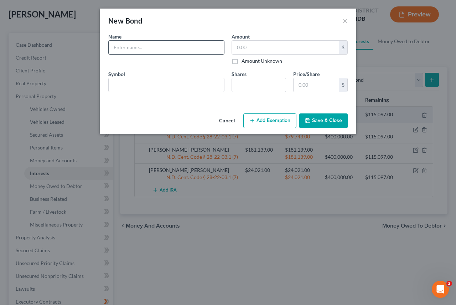
click at [127, 49] on input "text" at bounding box center [166, 48] width 115 height 14
type input "US Savings Bond"
click at [305, 50] on input "text" at bounding box center [285, 48] width 107 height 14
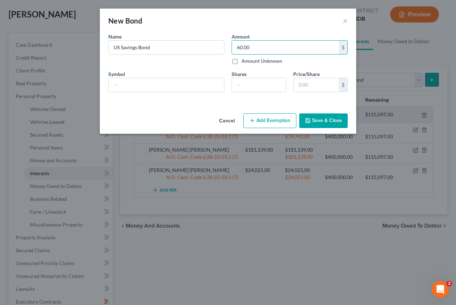
type input "60.00"
click at [266, 120] on button "Add Exemption" at bounding box center [269, 120] width 53 height 15
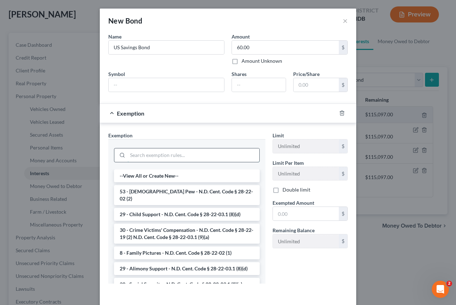
click at [190, 161] on input "search" at bounding box center [194, 155] width 132 height 14
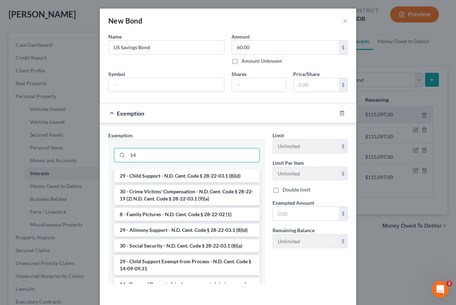
drag, startPoint x: 142, startPoint y: 156, endPoint x: 67, endPoint y: 149, distance: 75.9
click at [71, 150] on div "New Bond × An exemption set must first be selected from the Filing Information …" at bounding box center [228, 152] width 456 height 305
type input "14"
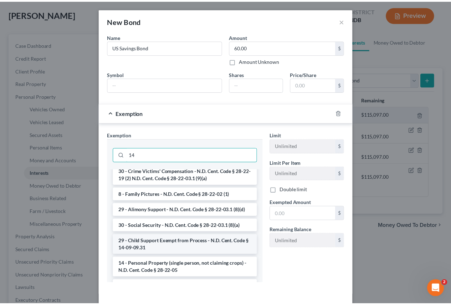
scroll to position [71, 0]
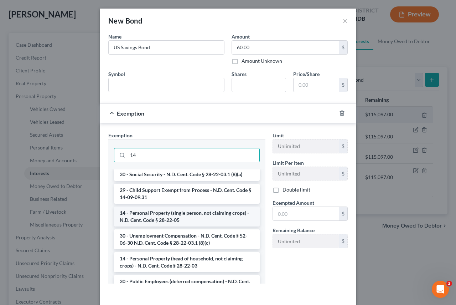
click at [148, 219] on li "14 - Personal Property (single person, not claiming crops) - N.D. Cent. Code § …" at bounding box center [187, 216] width 146 height 20
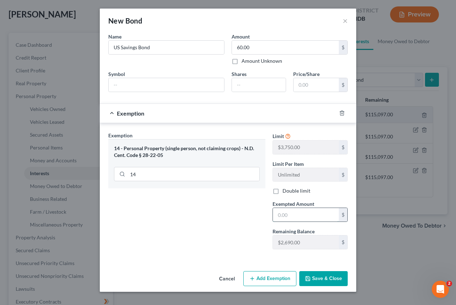
drag, startPoint x: 300, startPoint y: 218, endPoint x: 294, endPoint y: 217, distance: 6.1
click at [294, 217] on input "text" at bounding box center [306, 215] width 66 height 14
type input "60.00"
click at [316, 276] on button "Save & Close" at bounding box center [323, 278] width 48 height 15
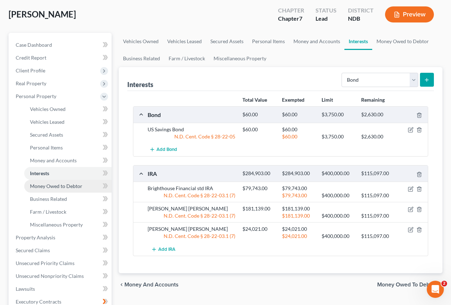
click at [51, 187] on span "Money Owed to Debtor" at bounding box center [56, 186] width 52 height 6
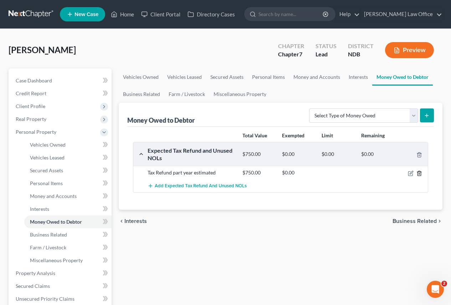
click at [419, 173] on icon "button" at bounding box center [419, 173] width 6 height 6
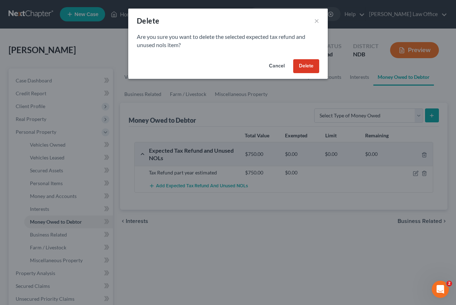
click at [304, 65] on button "Delete" at bounding box center [306, 66] width 26 height 14
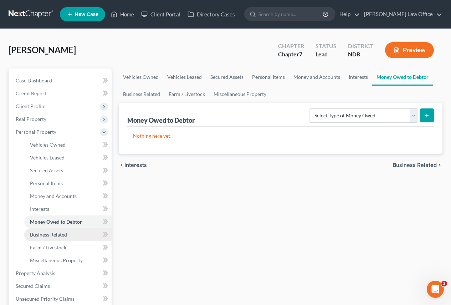
click at [60, 233] on span "Business Related" at bounding box center [48, 234] width 37 height 6
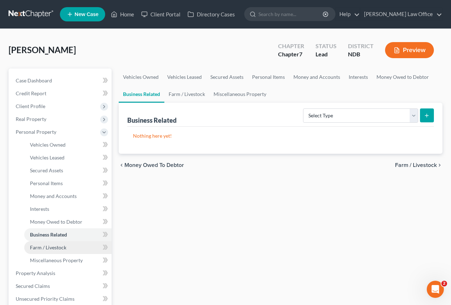
click at [54, 248] on span "Farm / Livestock" at bounding box center [48, 247] width 36 height 6
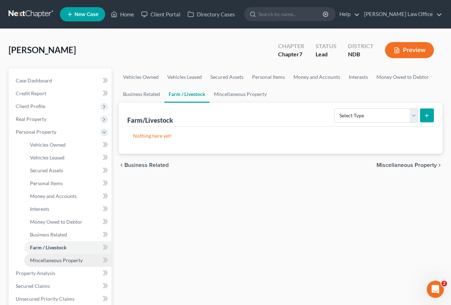
click at [51, 259] on span "Miscellaneous Property" at bounding box center [56, 260] width 53 height 6
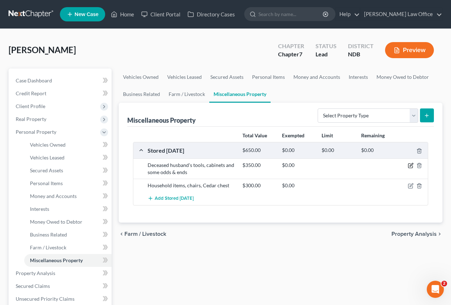
click at [411, 167] on icon "button" at bounding box center [411, 166] width 6 height 6
select select "29"
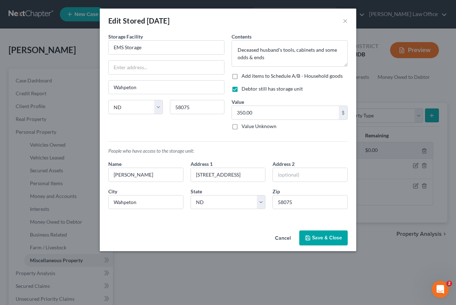
click at [316, 239] on button "Save & Close" at bounding box center [323, 237] width 48 height 15
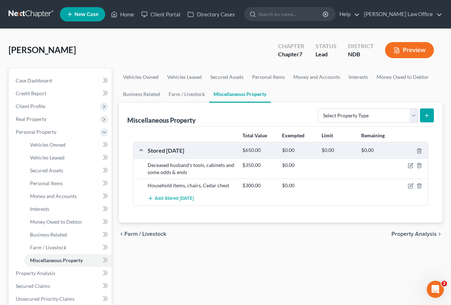
click at [315, 170] on div "$350.00 $0.00" at bounding box center [334, 168] width 190 height 14
drag, startPoint x: 179, startPoint y: 160, endPoint x: 180, endPoint y: 164, distance: 3.8
click at [179, 160] on div "Deceased husband's tools, cabinets and some odds & ends $350.00 $0.00" at bounding box center [280, 168] width 294 height 20
drag, startPoint x: 183, startPoint y: 170, endPoint x: 189, endPoint y: 170, distance: 6.4
click at [184, 170] on div "Deceased husband's tools, cabinets and some odds & ends" at bounding box center [191, 168] width 95 height 14
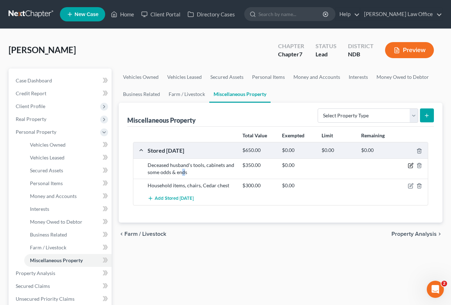
click at [409, 166] on icon "button" at bounding box center [411, 166] width 6 height 6
select select "29"
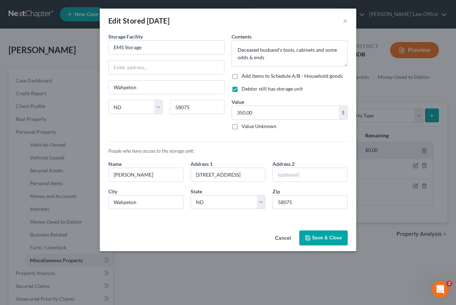
click at [242, 77] on label "Add items to Schedule A/B - Household goods" at bounding box center [292, 75] width 101 height 7
click at [244, 77] on input "Add items to Schedule A/B - Household goods" at bounding box center [246, 74] width 5 height 5
checkbox input "true"
click at [265, 239] on button "Add Exemption" at bounding box center [269, 237] width 53 height 15
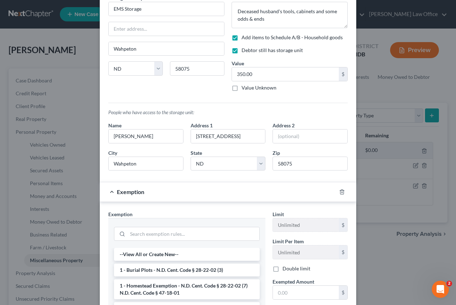
scroll to position [71, 0]
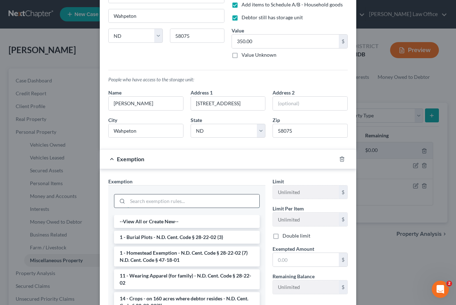
click at [131, 203] on input "search" at bounding box center [194, 201] width 132 height 14
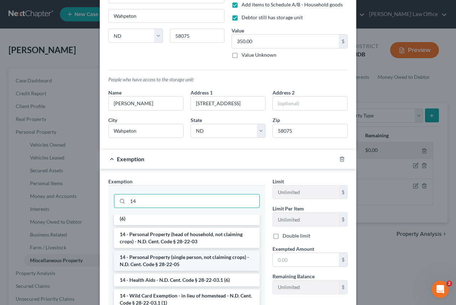
type input "14"
click at [153, 264] on li "14 - Personal Property (single person, not claiming crops) - N.D. Cent. Code § …" at bounding box center [187, 261] width 146 height 20
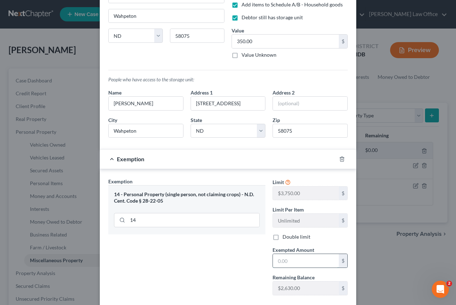
click at [291, 262] on input "text" at bounding box center [306, 261] width 66 height 14
type input "350"
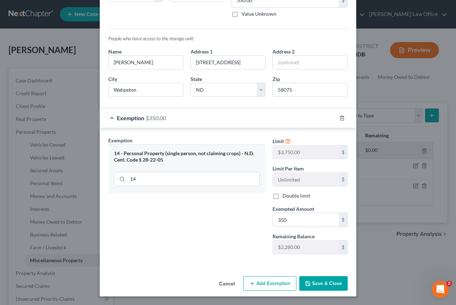
click at [314, 280] on button "Save & Close" at bounding box center [323, 283] width 48 height 15
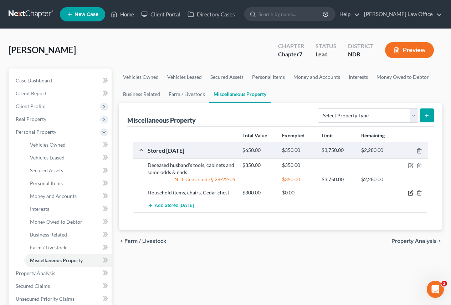
click at [409, 192] on icon "button" at bounding box center [411, 193] width 6 height 6
select select "29"
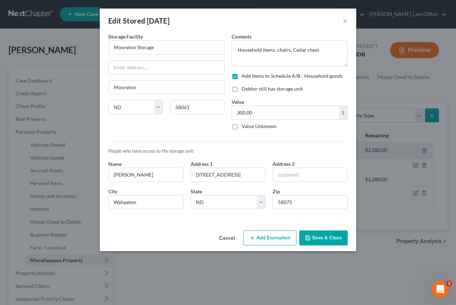
click at [261, 237] on button "Add Exemption" at bounding box center [269, 237] width 53 height 15
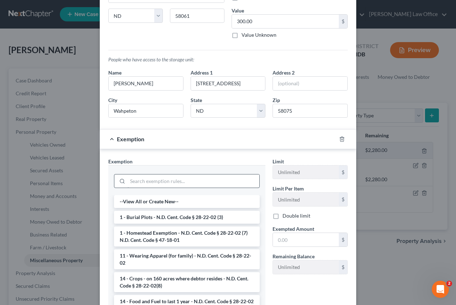
scroll to position [107, 0]
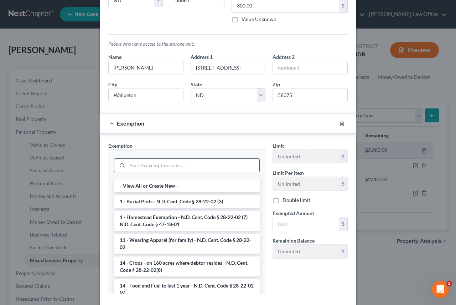
click at [133, 167] on input "search" at bounding box center [194, 166] width 132 height 14
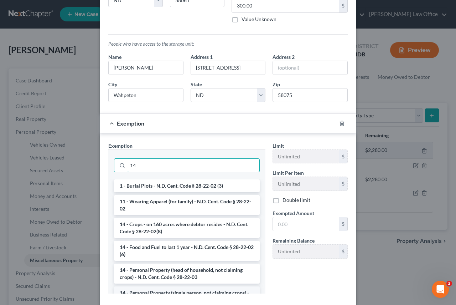
type input "14"
click at [168, 291] on li "14 - Personal Property (single person, not claiming crops) - N.D. Cent. Code § …" at bounding box center [187, 296] width 146 height 20
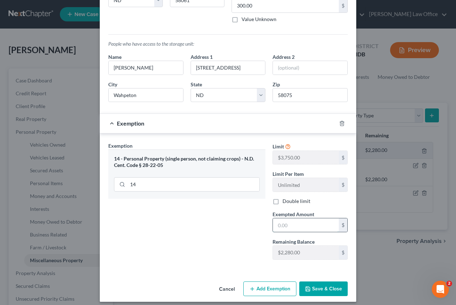
click at [293, 228] on input "text" at bounding box center [306, 225] width 66 height 14
type input "300.00"
click at [320, 290] on button "Save & Close" at bounding box center [323, 288] width 48 height 15
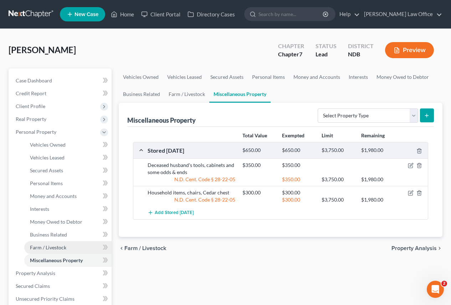
click at [45, 248] on span "Farm / Livestock" at bounding box center [48, 247] width 36 height 6
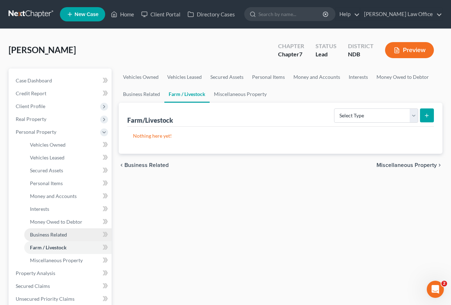
click at [47, 235] on span "Business Related" at bounding box center [48, 234] width 37 height 6
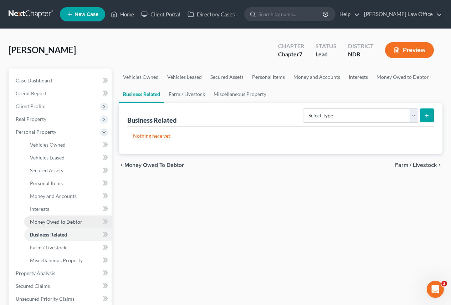
click at [56, 221] on span "Money Owed to Debtor" at bounding box center [56, 221] width 52 height 6
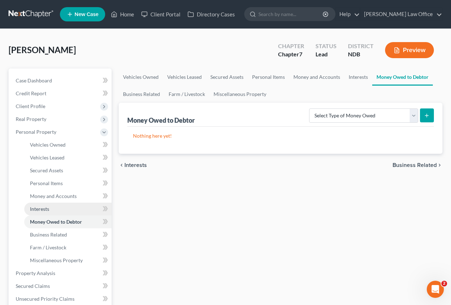
click at [42, 207] on span "Interests" at bounding box center [39, 209] width 19 height 6
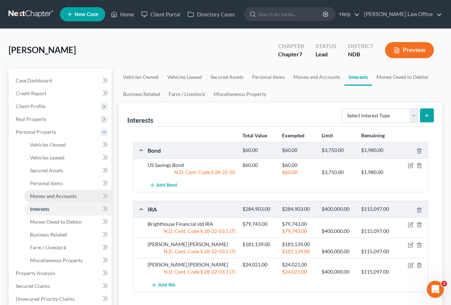
click at [48, 196] on span "Money and Accounts" at bounding box center [53, 196] width 47 height 6
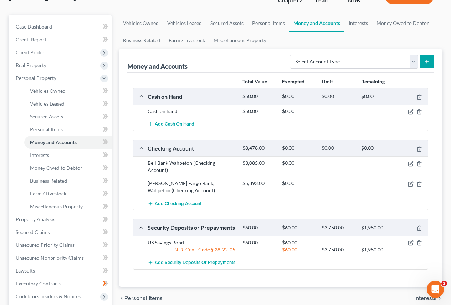
scroll to position [71, 0]
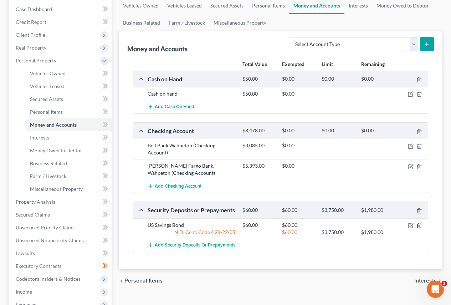
click at [420, 226] on icon "button" at bounding box center [419, 225] width 6 height 6
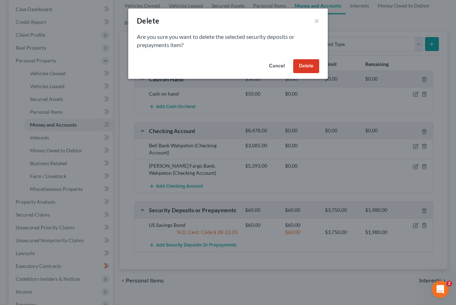
drag, startPoint x: 301, startPoint y: 64, endPoint x: 300, endPoint y: 68, distance: 4.4
click at [301, 67] on button "Delete" at bounding box center [306, 66] width 26 height 14
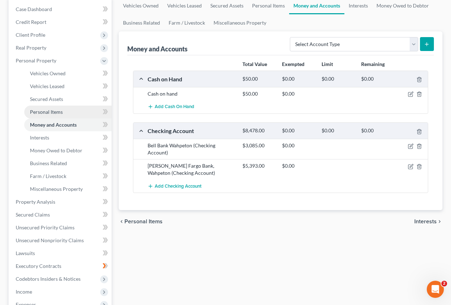
click at [49, 112] on span "Personal Items" at bounding box center [46, 112] width 33 height 6
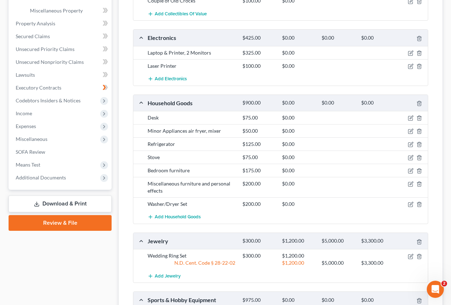
scroll to position [285, 0]
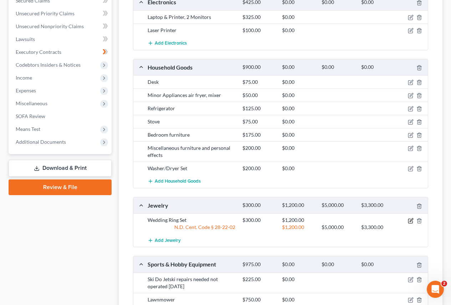
click at [409, 221] on icon "button" at bounding box center [411, 221] width 6 height 6
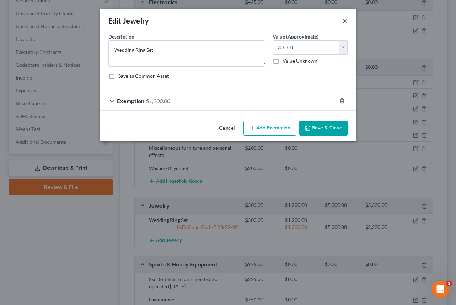
click at [345, 20] on button "×" at bounding box center [345, 20] width 5 height 9
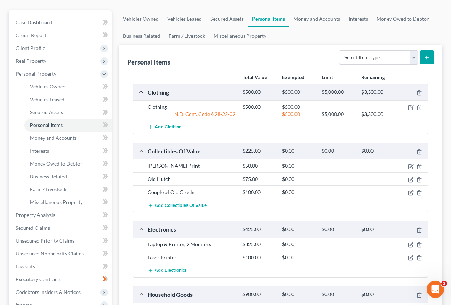
scroll to position [36, 0]
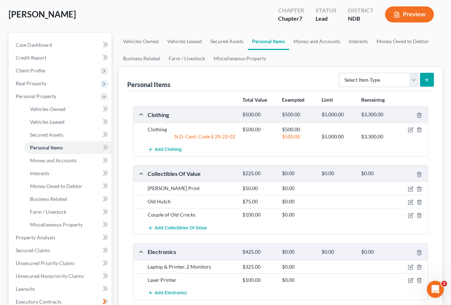
click at [226, 131] on div "Clothing" at bounding box center [191, 129] width 95 height 7
click at [413, 79] on select "Select Item Type Clothing Collectibles Of Value Electronics Firearms Household …" at bounding box center [378, 80] width 79 height 14
select select "clothing"
click at [340, 73] on select "Select Item Type Clothing Collectibles Of Value Electronics Firearms Household …" at bounding box center [378, 80] width 79 height 14
click at [425, 80] on icon "submit" at bounding box center [427, 80] width 6 height 6
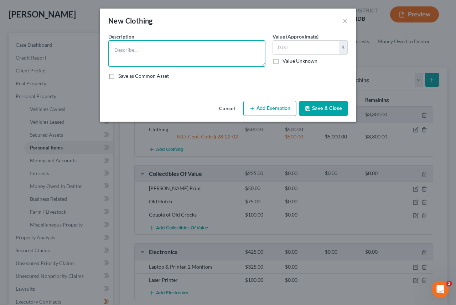
click at [119, 51] on textarea at bounding box center [186, 53] width 157 height 26
type textarea "25th Anniversary Wedding Set"
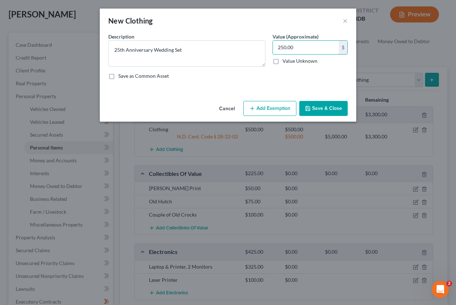
type input "250.00"
click at [258, 104] on button "Add Exemption" at bounding box center [269, 108] width 53 height 15
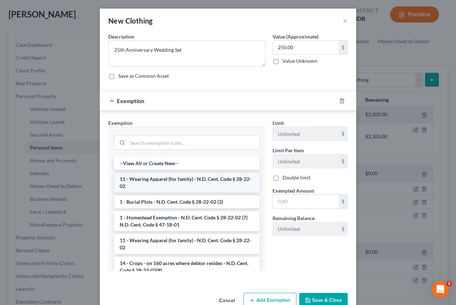
click at [173, 181] on li "11 - Wearing Apparel (for family) - N.D. Cent. Code § 28-22-02" at bounding box center [187, 182] width 146 height 20
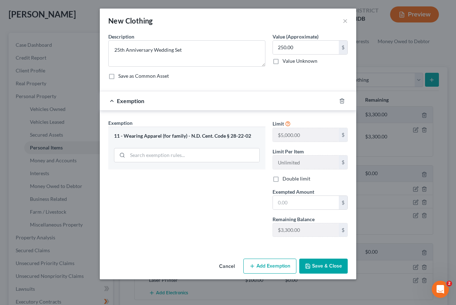
click at [314, 266] on button "Save & Close" at bounding box center [323, 265] width 48 height 15
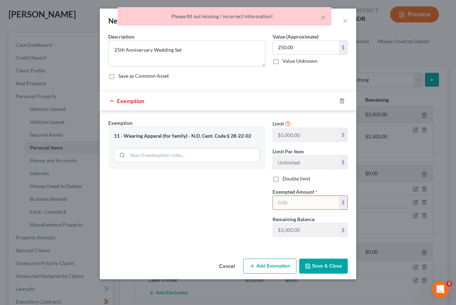
click at [315, 262] on button "Save & Close" at bounding box center [323, 265] width 48 height 15
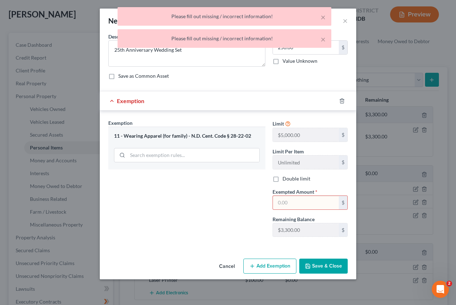
click at [320, 17] on div "Please fill out missing / incorrect information!" at bounding box center [224, 16] width 202 height 7
drag, startPoint x: 320, startPoint y: 16, endPoint x: 316, endPoint y: 27, distance: 11.5
click at [319, 19] on div "Please fill out missing / incorrect information!" at bounding box center [224, 16] width 202 height 7
click at [320, 39] on body "Home New Case Client Portal Directory Cases Krassin Law Office don@donlaw.us My…" at bounding box center [228, 299] width 456 height 671
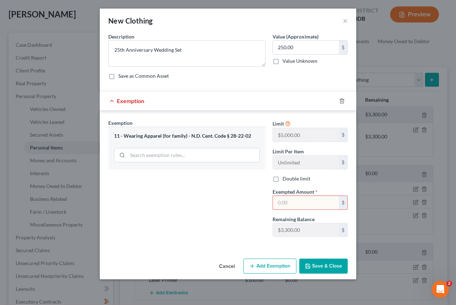
click at [293, 204] on input "text" at bounding box center [306, 203] width 66 height 14
type input "250.00"
click at [319, 262] on button "Save & Close" at bounding box center [323, 265] width 48 height 15
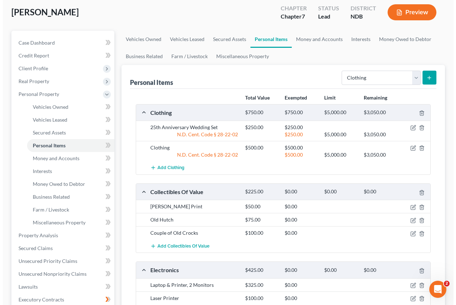
scroll to position [71, 0]
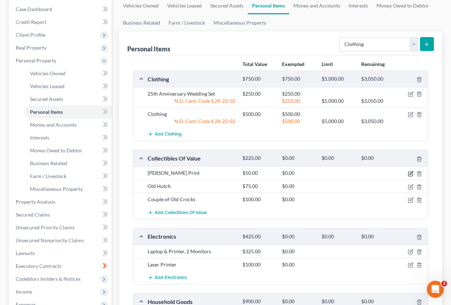
click at [411, 175] on icon "button" at bounding box center [411, 174] width 6 height 6
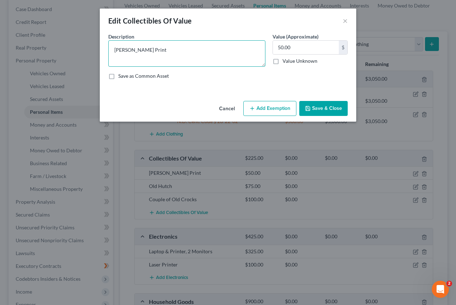
drag, startPoint x: 140, startPoint y: 51, endPoint x: 142, endPoint y: 55, distance: 4.0
click at [140, 53] on textarea "[PERSON_NAME] Print" at bounding box center [186, 53] width 157 height 26
type textarea "Terry Relin Print"
click at [262, 106] on button "Add Exemption" at bounding box center [269, 108] width 53 height 15
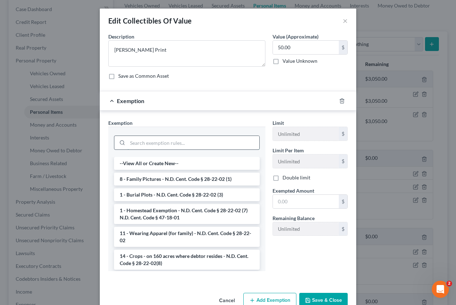
click at [159, 147] on input "search" at bounding box center [194, 143] width 132 height 14
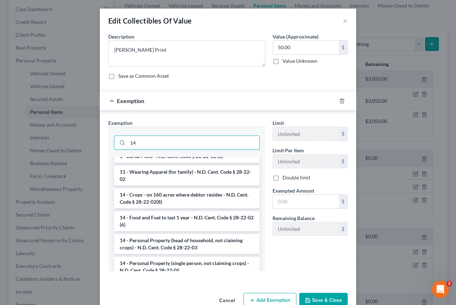
scroll to position [36, 0]
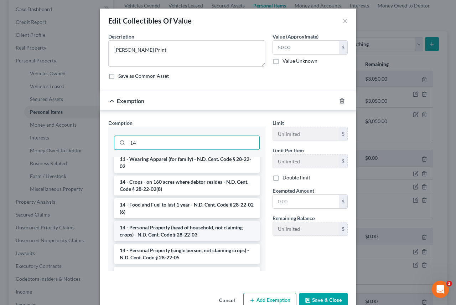
type input "14"
click at [154, 232] on li "14 - Personal Property (head of household, not claiming crops) - N.D. Cent. Cod…" at bounding box center [187, 231] width 146 height 20
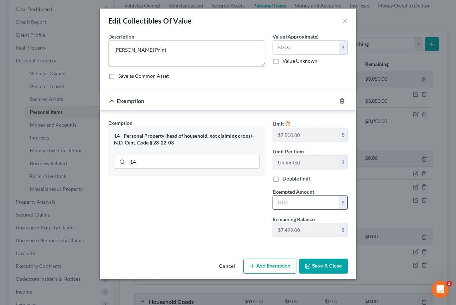
click at [297, 203] on input "text" at bounding box center [306, 203] width 66 height 14
type input "50.00"
click at [322, 267] on button "Save & Close" at bounding box center [323, 265] width 48 height 15
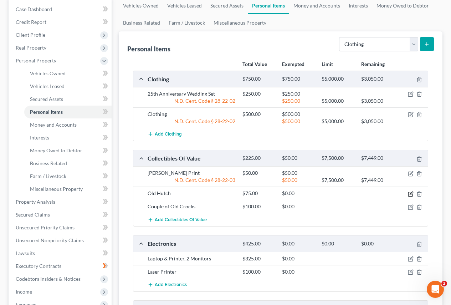
click at [409, 194] on icon "button" at bounding box center [411, 194] width 6 height 6
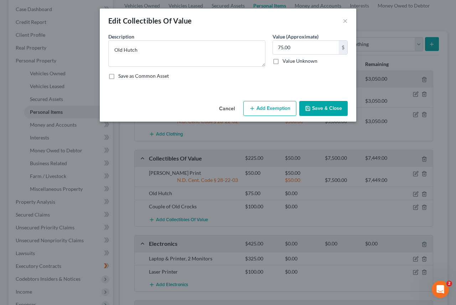
click at [261, 107] on button "Add Exemption" at bounding box center [269, 108] width 53 height 15
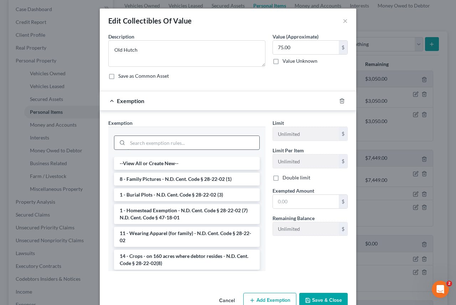
click at [136, 143] on input "search" at bounding box center [194, 143] width 132 height 14
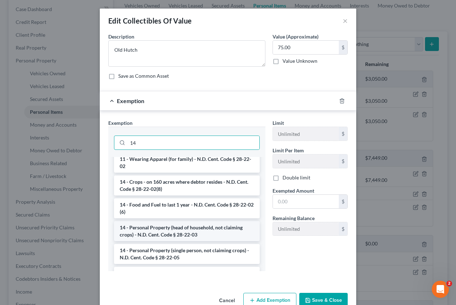
click at [150, 231] on li "14 - Personal Property (head of household, not claiming crops) - N.D. Cent. Cod…" at bounding box center [187, 231] width 146 height 20
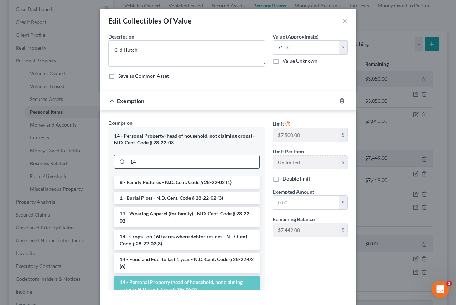
click at [145, 163] on input "14" at bounding box center [194, 162] width 132 height 14
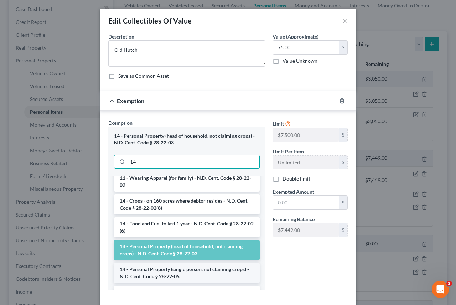
click at [155, 277] on li "14 - Personal Property (single person, not claiming crops) - N.D. Cent. Code § …" at bounding box center [187, 273] width 146 height 20
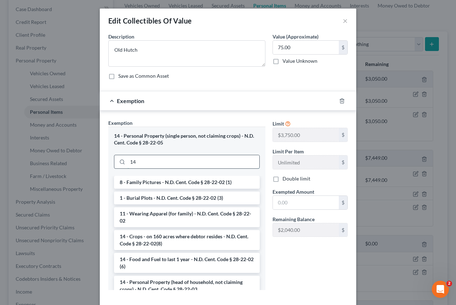
drag, startPoint x: 140, startPoint y: 160, endPoint x: 133, endPoint y: 161, distance: 8.0
click at [133, 161] on input "14" at bounding box center [194, 162] width 132 height 14
type input "1"
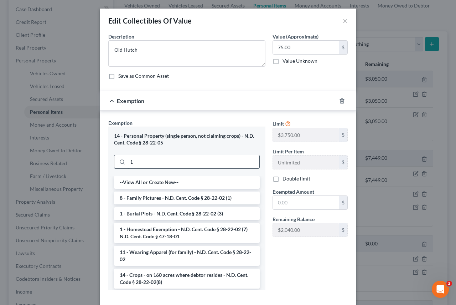
type input "14"
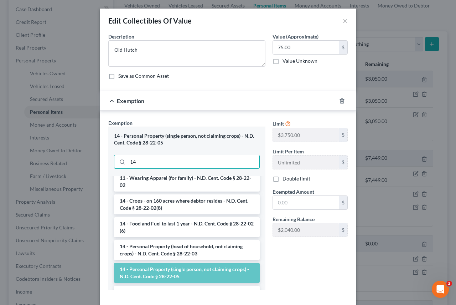
click at [162, 274] on li "14 - Personal Property (single person, not claiming crops) - N.D. Cent. Code § …" at bounding box center [187, 273] width 146 height 20
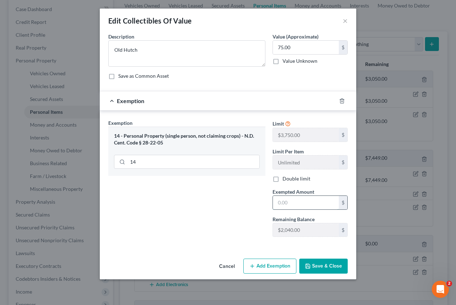
click at [293, 199] on input "text" at bounding box center [306, 203] width 66 height 14
type input "75.00"
click at [314, 263] on button "Save & Close" at bounding box center [323, 265] width 48 height 15
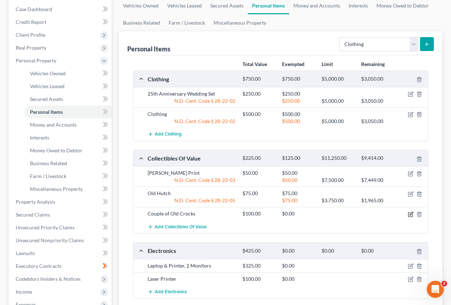
click at [409, 213] on icon "button" at bounding box center [411, 214] width 6 height 6
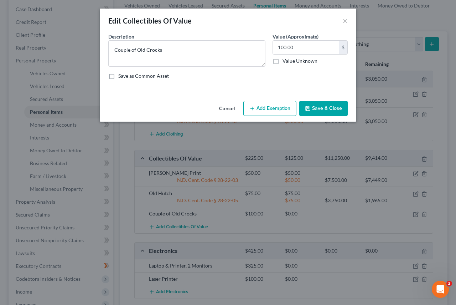
click at [272, 110] on button "Add Exemption" at bounding box center [269, 108] width 53 height 15
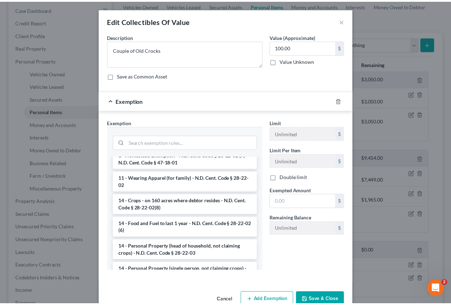
scroll to position [71, 0]
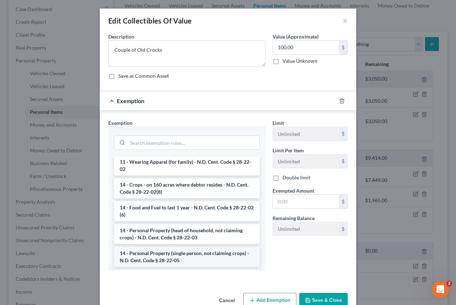
click at [177, 257] on li "14 - Personal Property (single person, not claiming crops) - N.D. Cent. Code § …" at bounding box center [187, 257] width 146 height 20
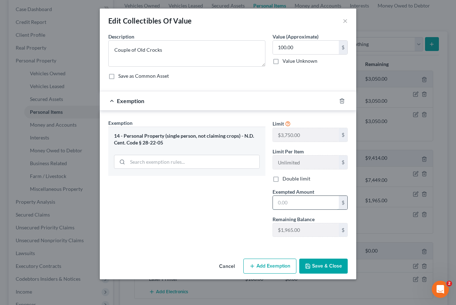
click at [295, 201] on input "text" at bounding box center [306, 203] width 66 height 14
type input "100"
click at [317, 263] on button "Save & Close" at bounding box center [323, 265] width 48 height 15
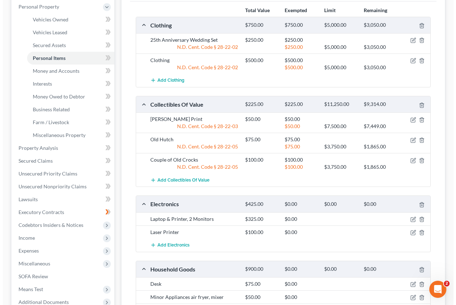
scroll to position [143, 0]
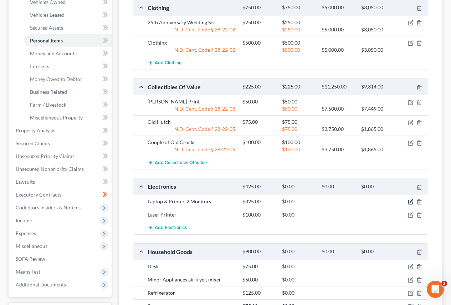
click at [411, 201] on icon "button" at bounding box center [411, 202] width 6 height 6
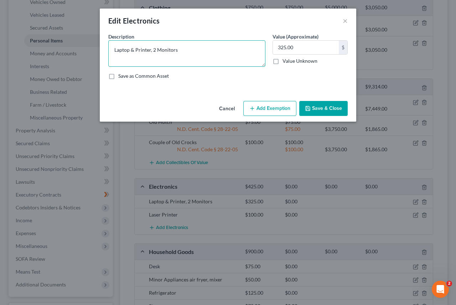
click at [130, 52] on textarea "Laptop & Printer, 2 Monitors" at bounding box center [186, 53] width 157 height 26
type textarea "Laptop, Printer, 2 Monitors"
click at [274, 105] on button "Add Exemption" at bounding box center [269, 108] width 53 height 15
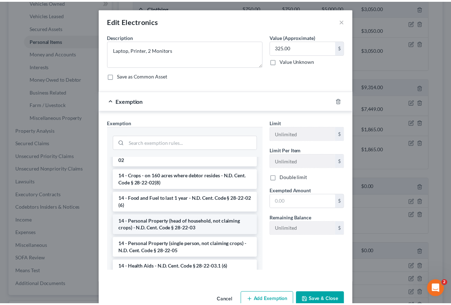
scroll to position [107, 0]
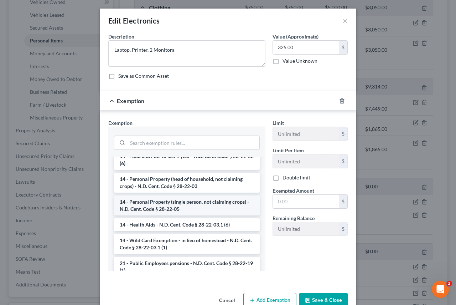
click at [149, 206] on li "14 - Personal Property (single person, not claiming crops) - N.D. Cent. Code § …" at bounding box center [187, 205] width 146 height 20
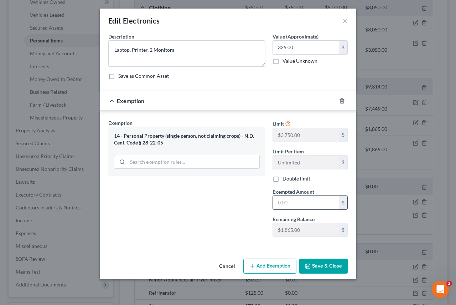
click at [291, 203] on input "text" at bounding box center [306, 203] width 66 height 14
type input "325.00"
click at [323, 263] on button "Save & Close" at bounding box center [323, 265] width 48 height 15
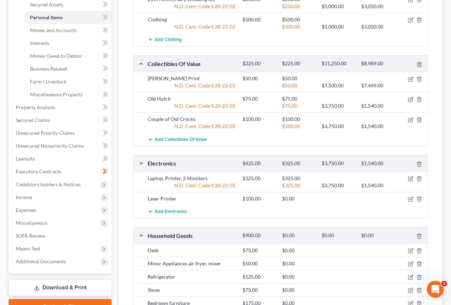
scroll to position [178, 0]
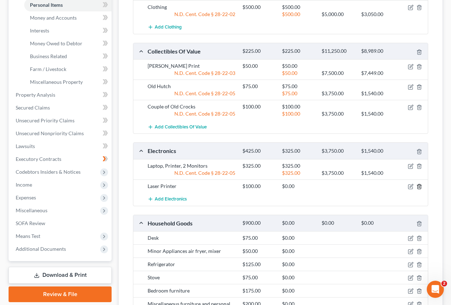
click at [418, 185] on polyline "button" at bounding box center [419, 185] width 4 height 0
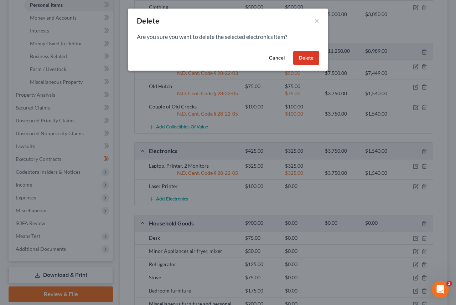
click at [308, 58] on button "Delete" at bounding box center [306, 58] width 26 height 14
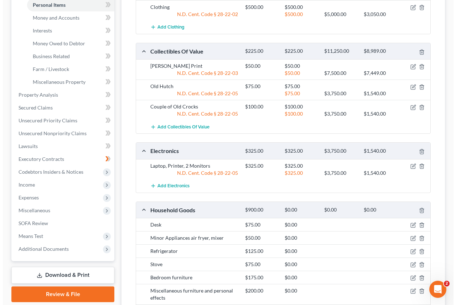
scroll to position [214, 0]
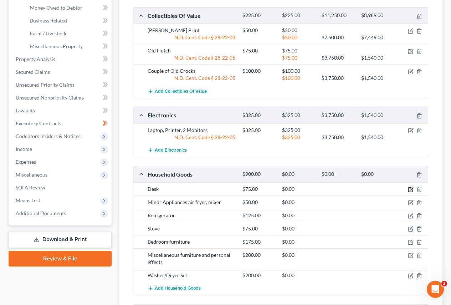
click at [408, 191] on icon "button" at bounding box center [411, 189] width 6 height 6
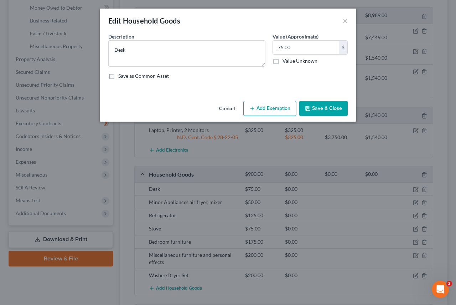
click at [268, 107] on button "Add Exemption" at bounding box center [269, 108] width 53 height 15
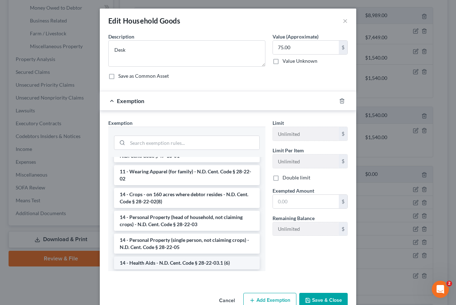
scroll to position [143, 0]
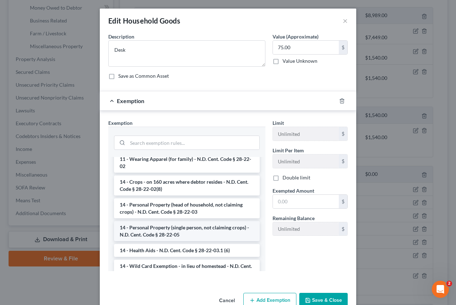
click at [171, 232] on li "14 - Personal Property (single person, not claiming crops) - N.D. Cent. Code § …" at bounding box center [187, 231] width 146 height 20
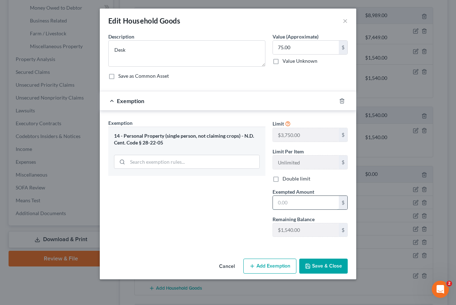
click at [296, 205] on input "text" at bounding box center [306, 203] width 66 height 14
type input "75"
click at [316, 265] on button "Save & Close" at bounding box center [323, 265] width 48 height 15
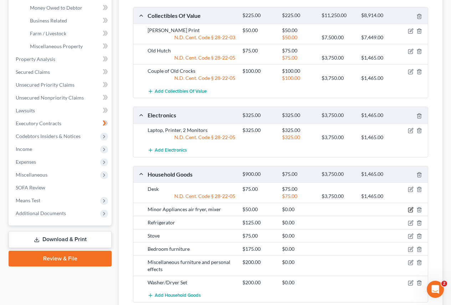
click at [412, 208] on icon "button" at bounding box center [411, 210] width 6 height 6
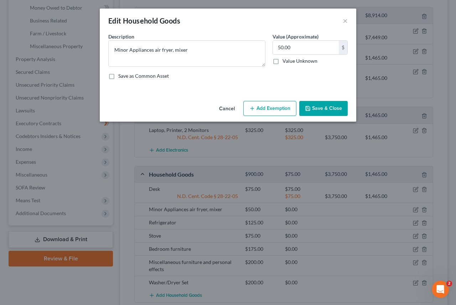
click at [272, 108] on button "Add Exemption" at bounding box center [269, 108] width 53 height 15
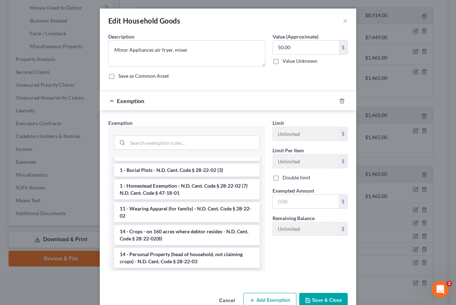
scroll to position [107, 0]
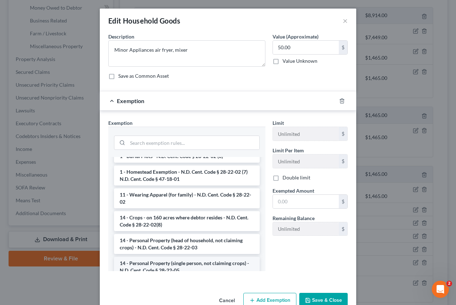
click at [160, 263] on li "14 - Personal Property (single person, not claiming crops) - N.D. Cent. Code § …" at bounding box center [187, 267] width 146 height 20
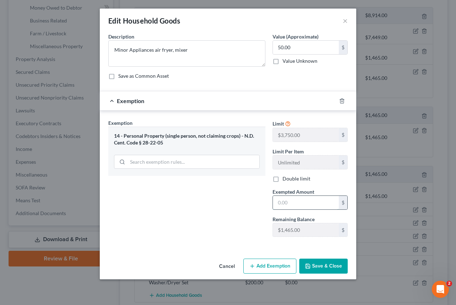
click at [294, 201] on input "text" at bounding box center [306, 203] width 66 height 14
type input "50"
click at [314, 265] on button "Save & Close" at bounding box center [323, 265] width 48 height 15
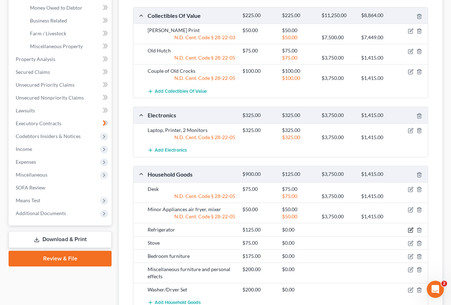
click at [411, 231] on icon "button" at bounding box center [411, 230] width 6 height 6
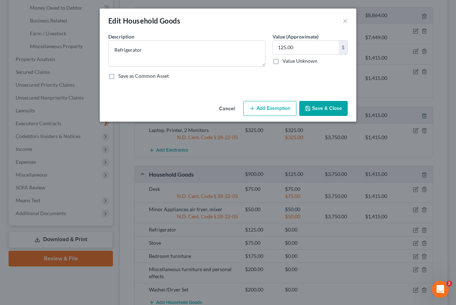
click at [267, 106] on button "Add Exemption" at bounding box center [269, 108] width 53 height 15
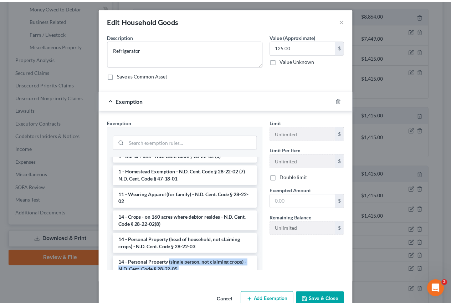
scroll to position [125, 0]
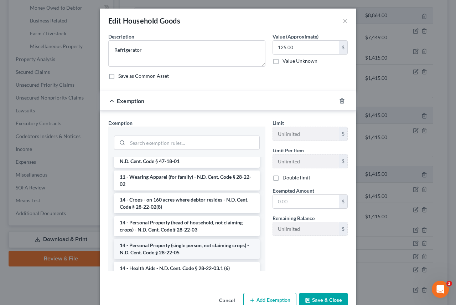
click at [150, 244] on li "14 - Personal Property (single person, not claiming crops) - N.D. Cent. Code § …" at bounding box center [187, 249] width 146 height 20
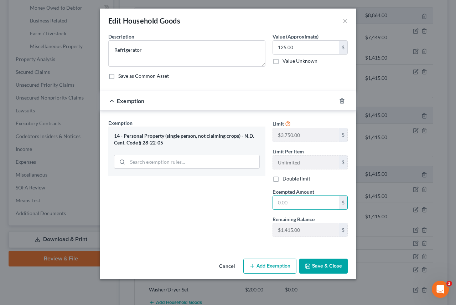
drag, startPoint x: 301, startPoint y: 206, endPoint x: 262, endPoint y: 205, distance: 39.6
click at [262, 205] on div "Exemption Set must be selected for CA. Exemption * 14 - Personal Property (sing…" at bounding box center [228, 181] width 247 height 124
type input "1,75.00"
type input "175.00"
click at [292, 198] on input "text" at bounding box center [306, 203] width 66 height 14
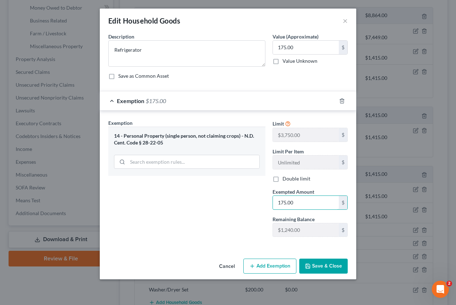
type input "175.00"
click at [318, 264] on button "Save & Close" at bounding box center [323, 265] width 48 height 15
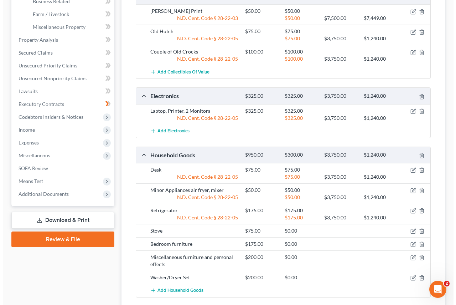
scroll to position [249, 0]
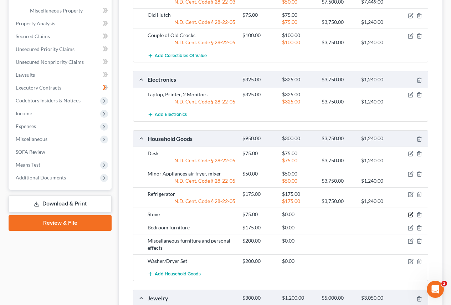
click at [409, 215] on icon "button" at bounding box center [411, 215] width 6 height 6
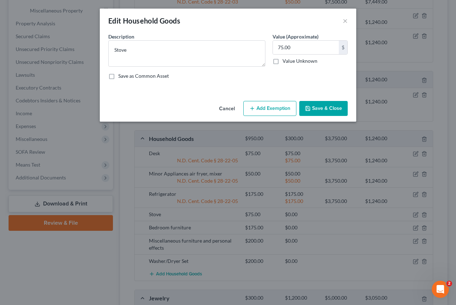
click at [269, 107] on button "Add Exemption" at bounding box center [269, 108] width 53 height 15
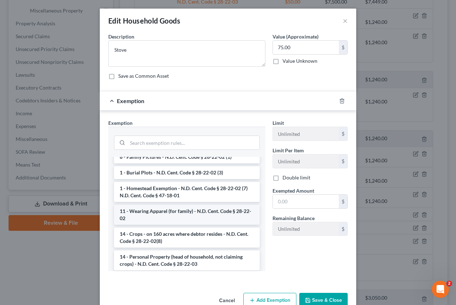
scroll to position [107, 0]
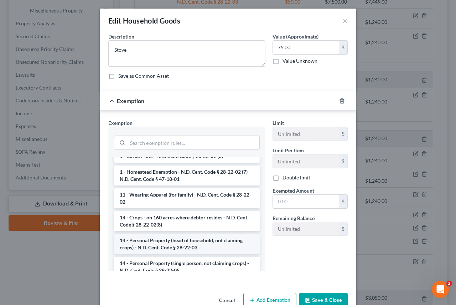
click at [161, 247] on li "14 - Personal Property (head of household, not claiming crops) - N.D. Cent. Cod…" at bounding box center [187, 244] width 146 height 20
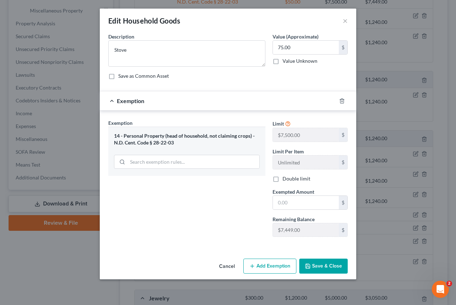
click at [207, 142] on div "14 - Personal Property (head of household, not claiming crops) - N.D. Cent. Cod…" at bounding box center [187, 139] width 146 height 13
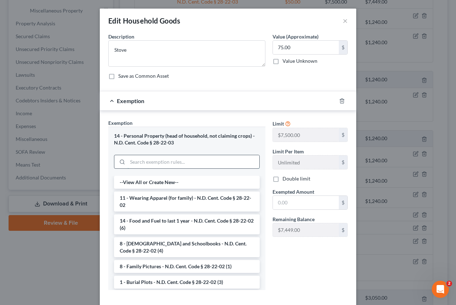
click at [172, 168] on input "search" at bounding box center [194, 162] width 132 height 14
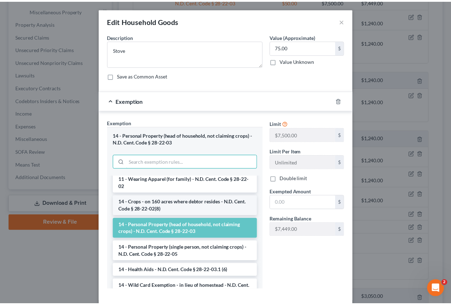
scroll to position [143, 0]
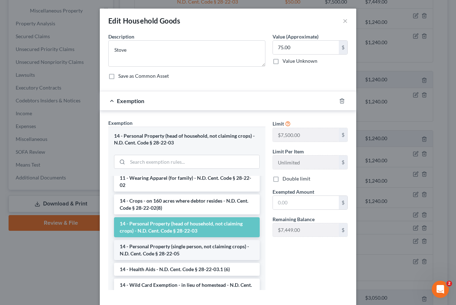
click at [163, 253] on li "14 - Personal Property (single person, not claiming crops) - N.D. Cent. Code § …" at bounding box center [187, 250] width 146 height 20
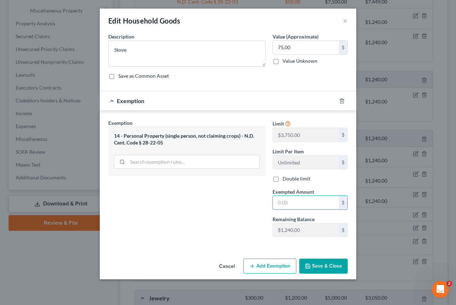
drag, startPoint x: 302, startPoint y: 204, endPoint x: 257, endPoint y: 205, distance: 44.6
click at [257, 205] on div "Exemption Set must be selected for CA. Exemption * 14 - Personal Property (sing…" at bounding box center [228, 181] width 247 height 124
type input "75.00"
click at [320, 265] on button "Save & Close" at bounding box center [323, 265] width 48 height 15
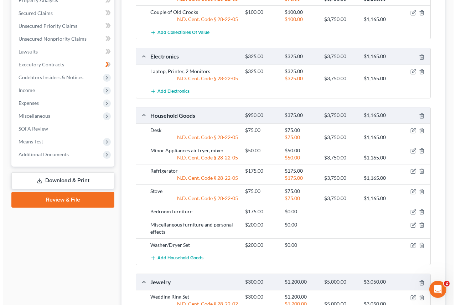
scroll to position [285, 0]
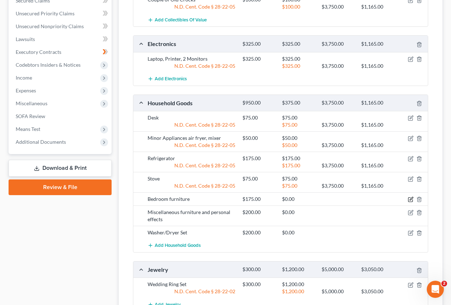
click at [409, 198] on icon "button" at bounding box center [411, 199] width 6 height 6
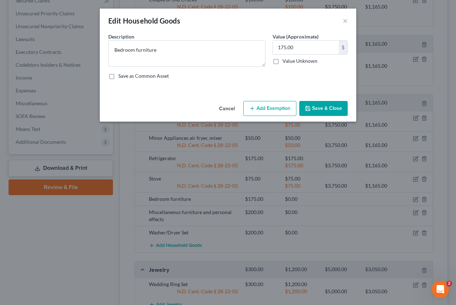
click at [267, 107] on button "Add Exemption" at bounding box center [269, 108] width 53 height 15
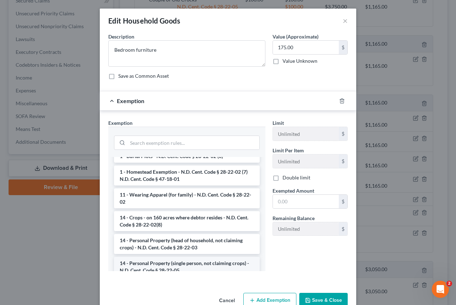
scroll to position [143, 0]
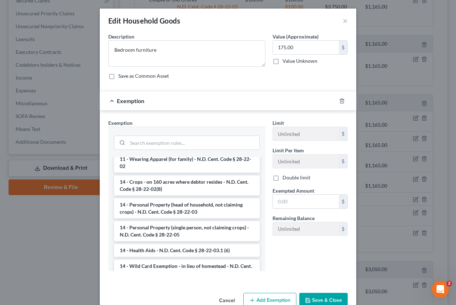
click at [163, 235] on li "14 - Personal Property (single person, not claiming crops) - N.D. Cent. Code § …" at bounding box center [187, 231] width 146 height 20
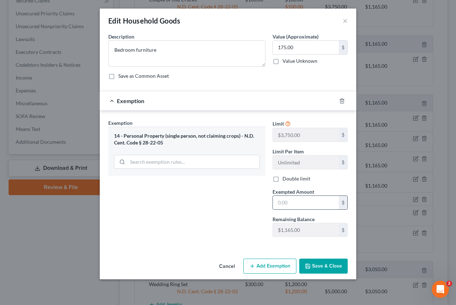
click at [303, 200] on input "text" at bounding box center [306, 203] width 66 height 14
type input "175"
click at [318, 269] on button "Save & Close" at bounding box center [323, 265] width 48 height 15
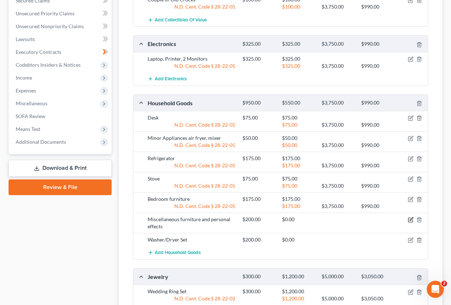
click at [408, 220] on icon "button" at bounding box center [410, 220] width 4 height 4
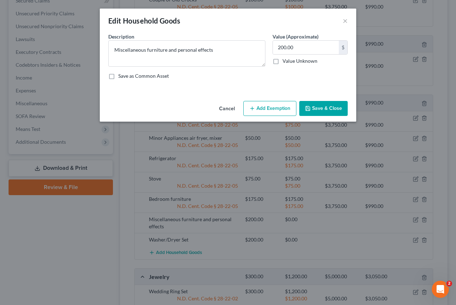
click at [263, 105] on button "Add Exemption" at bounding box center [269, 108] width 53 height 15
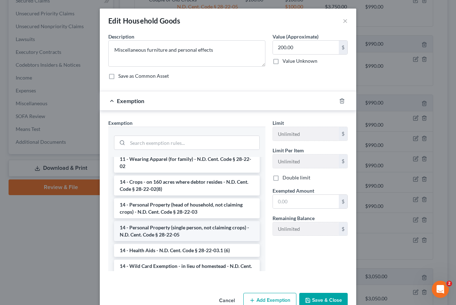
click at [175, 231] on li "14 - Personal Property (single person, not claiming crops) - N.D. Cent. Code § …" at bounding box center [187, 231] width 146 height 20
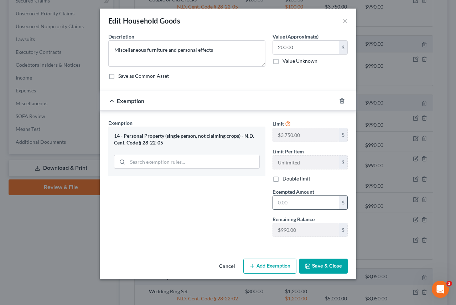
click at [307, 202] on input "text" at bounding box center [306, 203] width 66 height 14
type input "200"
click at [318, 266] on button "Save & Close" at bounding box center [323, 265] width 48 height 15
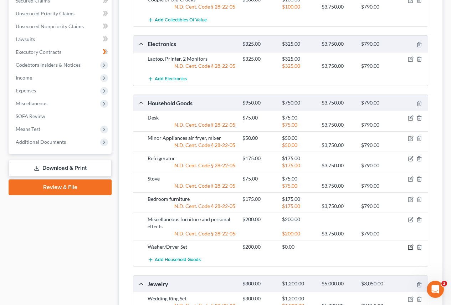
click at [410, 247] on icon "button" at bounding box center [410, 246] width 3 height 3
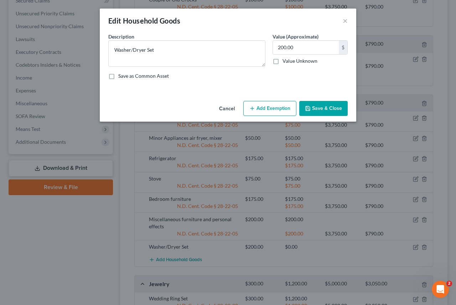
click at [266, 106] on button "Add Exemption" at bounding box center [269, 108] width 53 height 15
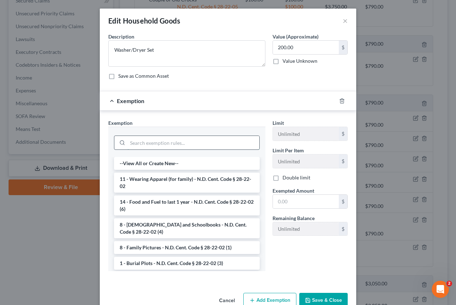
click at [156, 144] on input "search" at bounding box center [194, 143] width 132 height 14
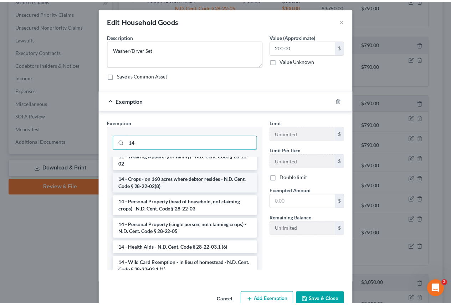
scroll to position [107, 0]
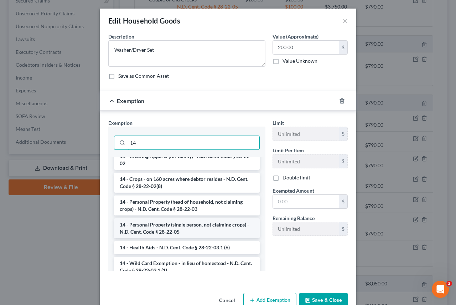
type input "14"
click at [155, 228] on li "14 - Personal Property (single person, not claiming crops) - N.D. Cent. Code § …" at bounding box center [187, 228] width 146 height 20
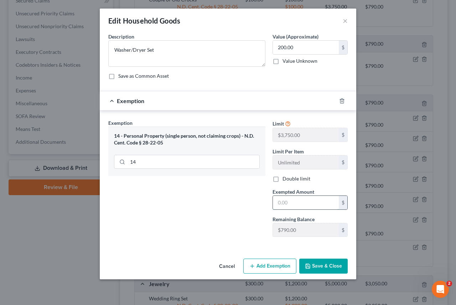
click at [291, 202] on input "text" at bounding box center [306, 203] width 66 height 14
type input "200"
click at [324, 266] on button "Save & Close" at bounding box center [323, 265] width 48 height 15
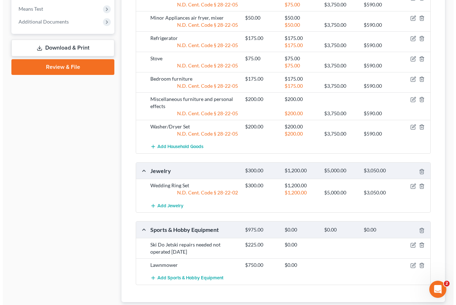
scroll to position [452, 0]
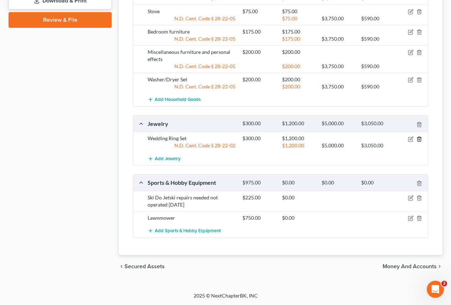
click at [419, 138] on icon "button" at bounding box center [419, 139] width 6 height 6
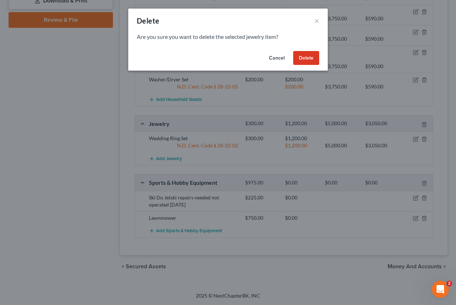
click at [301, 58] on button "Delete" at bounding box center [306, 58] width 26 height 14
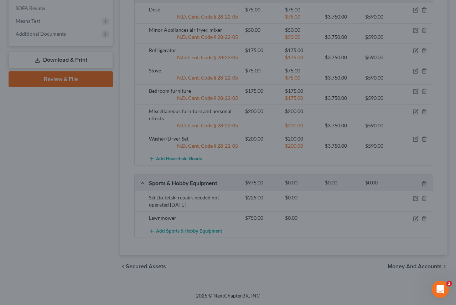
scroll to position [393, 0]
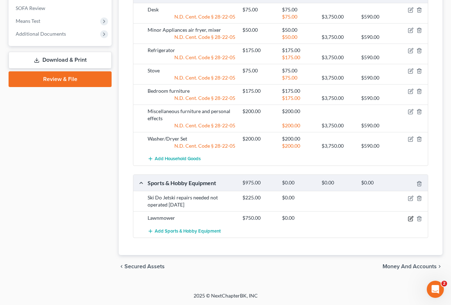
click at [410, 218] on icon "button" at bounding box center [411, 219] width 6 height 6
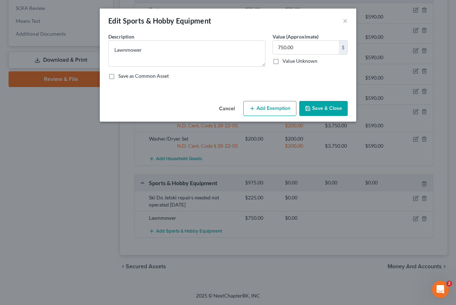
click at [270, 106] on button "Add Exemption" at bounding box center [269, 108] width 53 height 15
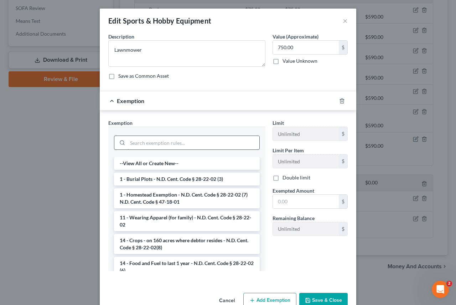
click at [215, 144] on input "search" at bounding box center [194, 143] width 132 height 14
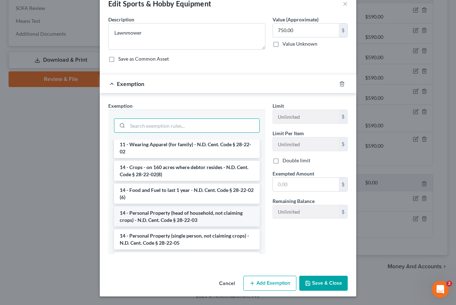
scroll to position [107, 0]
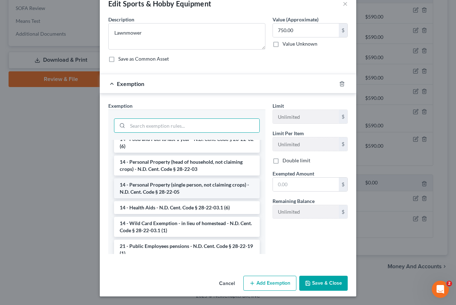
click at [163, 186] on li "14 - Personal Property (single person, not claiming crops) - N.D. Cent. Code § …" at bounding box center [187, 188] width 146 height 20
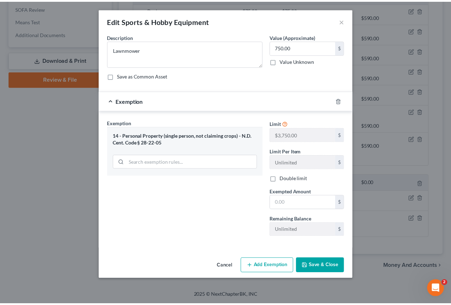
scroll to position [0, 0]
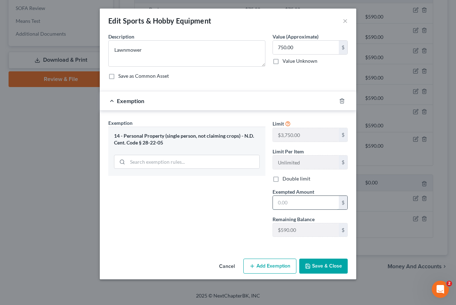
click at [296, 204] on input "text" at bounding box center [306, 203] width 66 height 14
click at [208, 226] on div "Exemption Set must be selected for CA. Exemption * 14 - Personal Property (sing…" at bounding box center [187, 180] width 164 height 123
click at [329, 263] on button "Save & Close" at bounding box center [323, 265] width 48 height 15
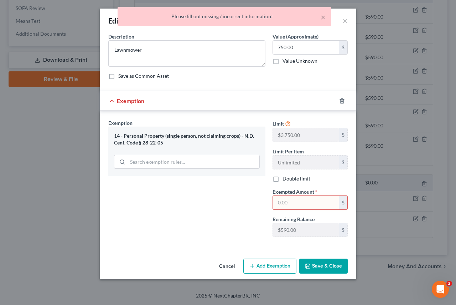
click at [288, 201] on input "text" at bounding box center [306, 203] width 66 height 14
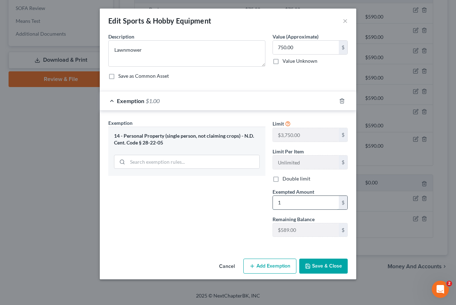
type input "1"
click at [313, 267] on button "Save & Close" at bounding box center [323, 265] width 48 height 15
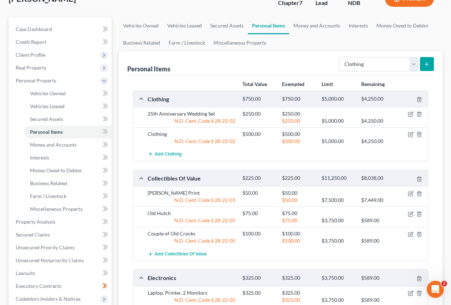
scroll to position [36, 0]
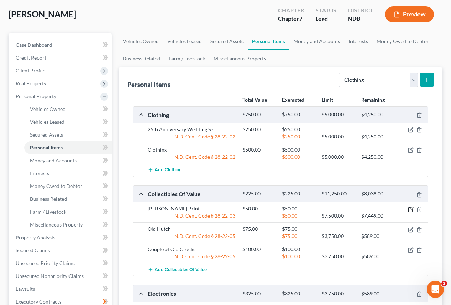
click at [409, 207] on icon "button" at bounding box center [411, 209] width 6 height 6
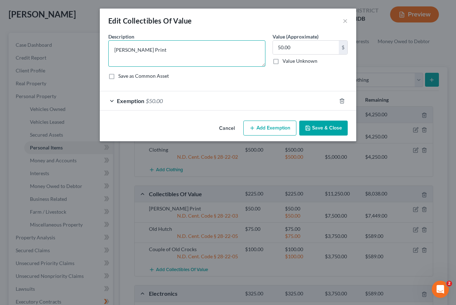
drag, startPoint x: 135, startPoint y: 50, endPoint x: 140, endPoint y: 56, distance: 7.8
click at [137, 53] on textarea "Terry Relin Print" at bounding box center [186, 53] width 157 height 26
type textarea "Terry Redlin Print"
click at [313, 126] on button "Save & Close" at bounding box center [323, 127] width 48 height 15
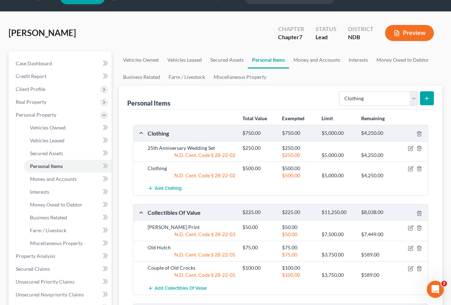
scroll to position [0, 0]
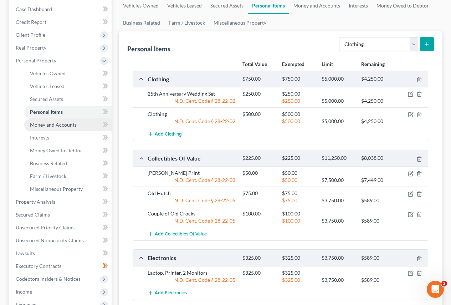
click at [55, 125] on span "Money and Accounts" at bounding box center [53, 125] width 47 height 6
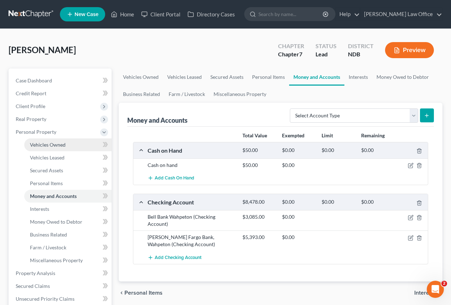
click at [45, 146] on span "Vehicles Owned" at bounding box center [48, 144] width 36 height 6
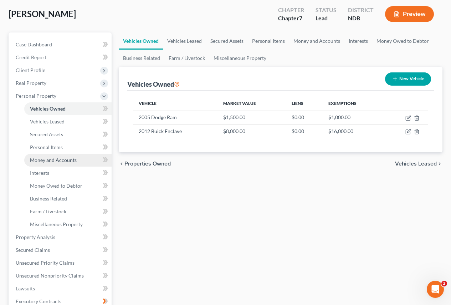
scroll to position [24, 0]
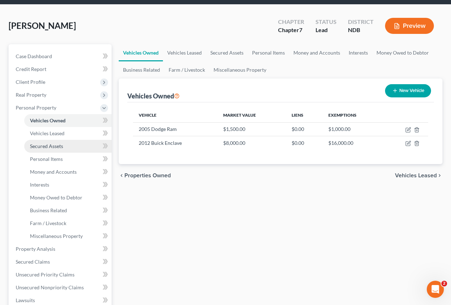
click at [56, 149] on link "Secured Assets" at bounding box center [67, 146] width 87 height 13
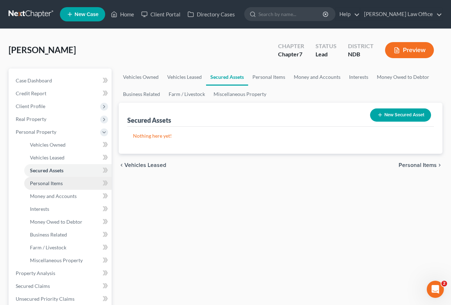
click at [49, 183] on span "Personal Items" at bounding box center [46, 183] width 33 height 6
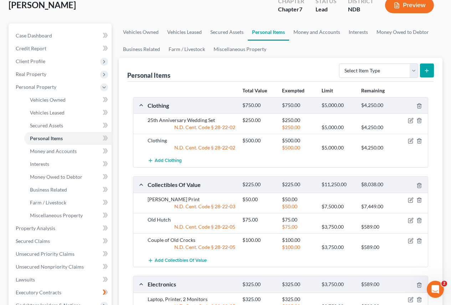
scroll to position [71, 0]
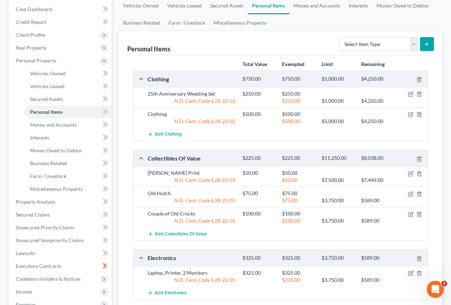
click at [195, 171] on div "Terry Redlin Print" at bounding box center [191, 172] width 95 height 7
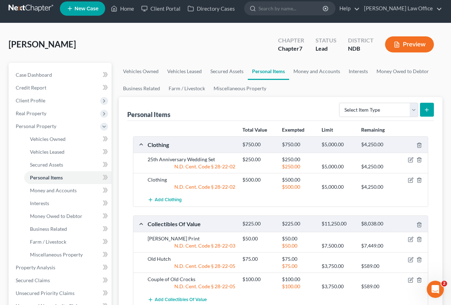
scroll to position [0, 0]
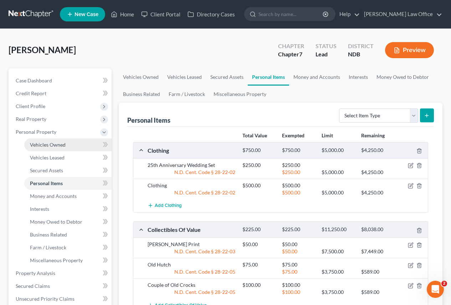
click at [46, 145] on span "Vehicles Owned" at bounding box center [48, 144] width 36 height 6
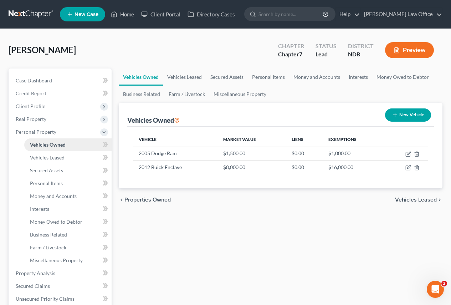
click at [53, 143] on span "Vehicles Owned" at bounding box center [48, 144] width 36 height 6
click at [47, 182] on span "Personal Items" at bounding box center [46, 183] width 33 height 6
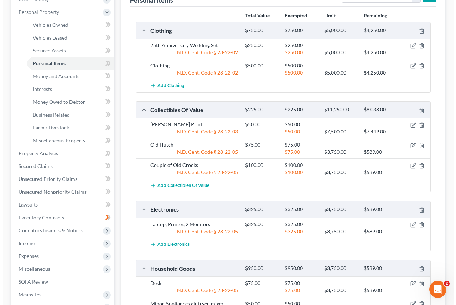
scroll to position [143, 0]
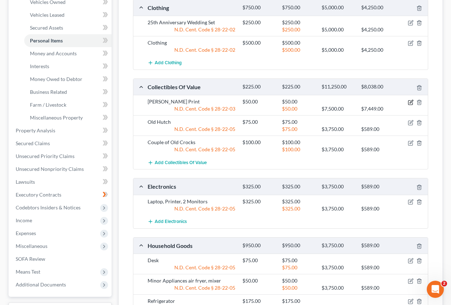
click at [410, 101] on icon "button" at bounding box center [411, 102] width 6 height 6
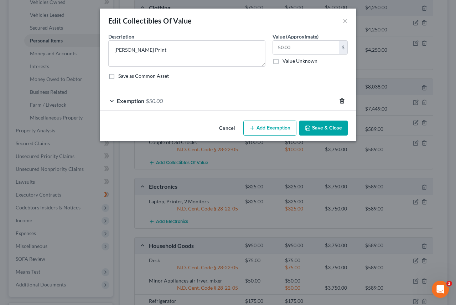
click at [343, 99] on icon "button" at bounding box center [341, 100] width 3 height 5
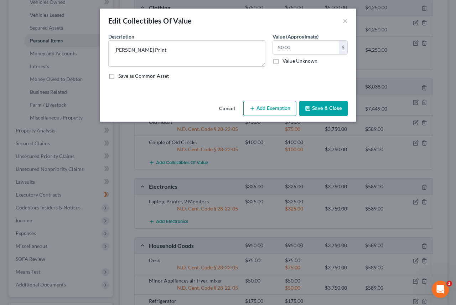
click at [271, 105] on button "Add Exemption" at bounding box center [269, 108] width 53 height 15
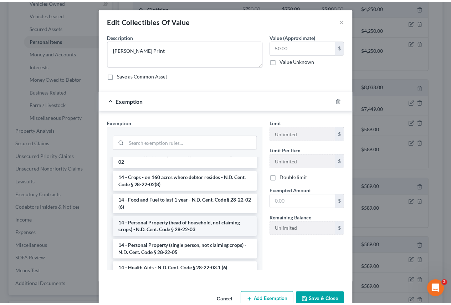
scroll to position [107, 0]
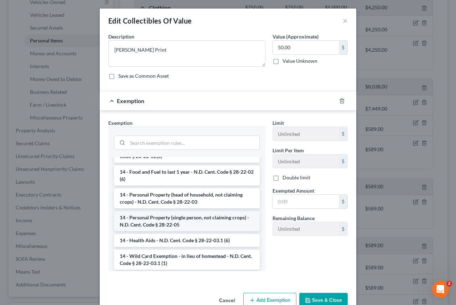
click at [167, 224] on li "14 - Personal Property (single person, not claiming crops) - N.D. Cent. Code § …" at bounding box center [187, 221] width 146 height 20
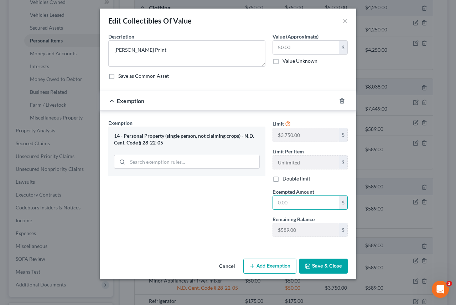
drag, startPoint x: 301, startPoint y: 203, endPoint x: 252, endPoint y: 207, distance: 49.7
click at [252, 207] on div "Exemption Set must be selected for CA. Exemption * 14 - Personal Property (sing…" at bounding box center [228, 181] width 247 height 124
type input "50.00"
click at [319, 266] on button "Save & Close" at bounding box center [323, 265] width 48 height 15
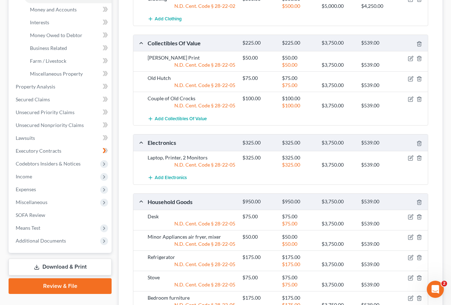
scroll to position [8, 0]
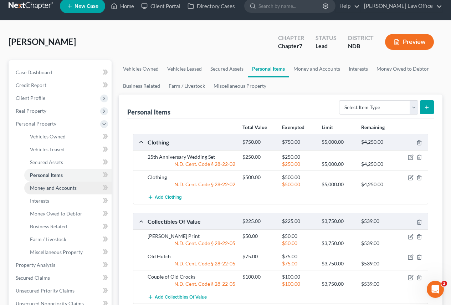
click at [56, 187] on span "Money and Accounts" at bounding box center [53, 188] width 47 height 6
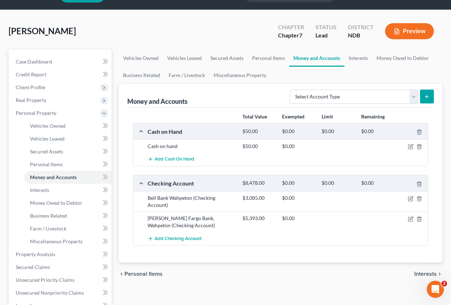
scroll to position [36, 0]
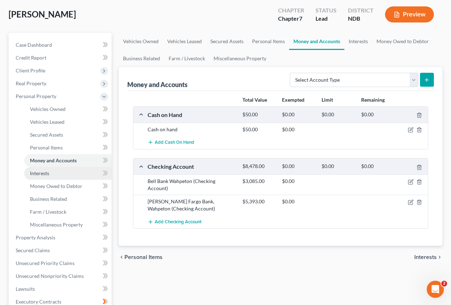
click at [42, 174] on span "Interests" at bounding box center [39, 173] width 19 height 6
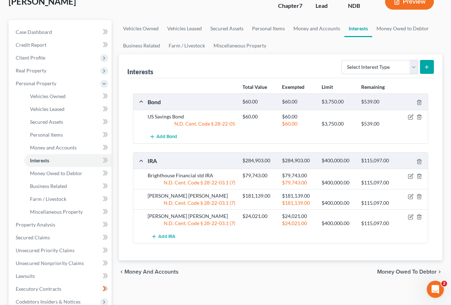
scroll to position [36, 0]
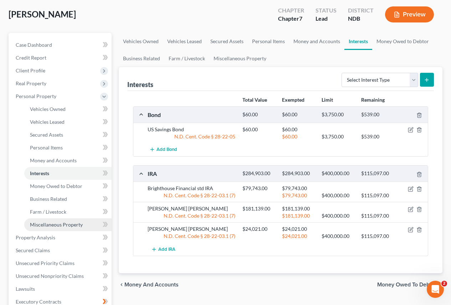
click at [51, 226] on span "Miscellaneous Property" at bounding box center [56, 224] width 53 height 6
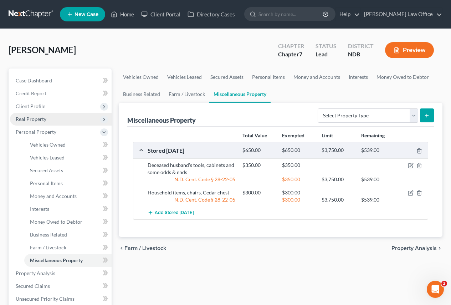
click at [28, 118] on span "Real Property" at bounding box center [31, 119] width 31 height 6
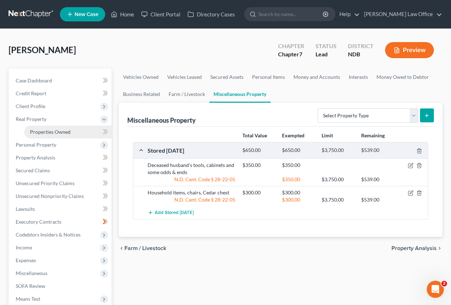
click at [48, 132] on span "Properties Owned" at bounding box center [50, 132] width 41 height 6
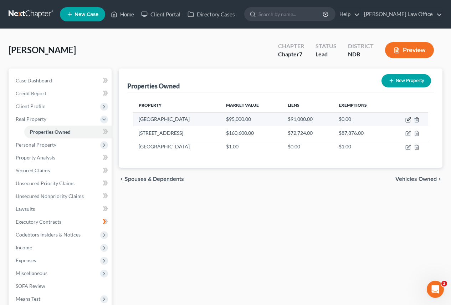
click at [409, 118] on icon "button" at bounding box center [408, 118] width 3 height 3
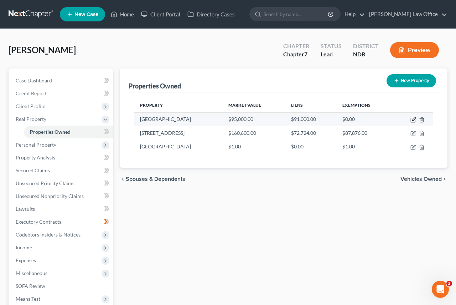
select select "24"
select select "0"
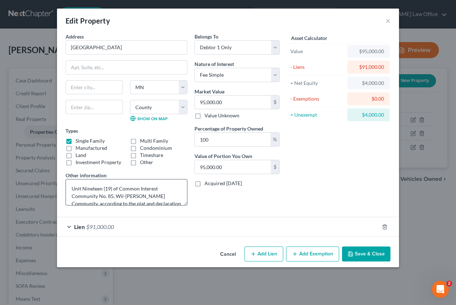
click at [186, 204] on textarea "Unit Nineteen (19) of Common Interest Community No. 85, Wil-O-Wood Community, a…" at bounding box center [127, 192] width 122 height 26
click at [184, 203] on textarea "Unit Nineteen (19) of Common Interest Community No. 85, Wil-O-Wood Community, a…" at bounding box center [127, 192] width 122 height 26
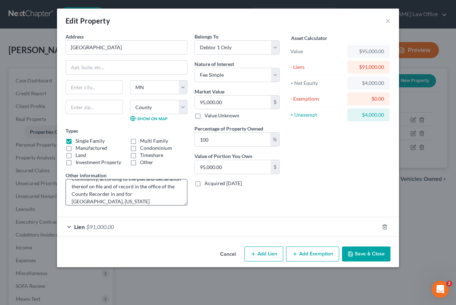
scroll to position [30, 0]
click at [140, 163] on label "Other" at bounding box center [146, 162] width 13 height 7
click at [143, 163] on input "Other" at bounding box center [145, 161] width 5 height 5
checkbox input "true"
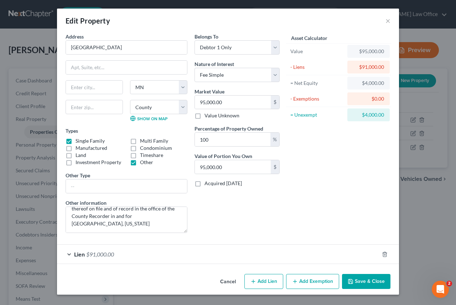
click at [76, 141] on label "Single Family" at bounding box center [90, 140] width 29 height 7
click at [78, 141] on input "Single Family" at bounding box center [80, 139] width 5 height 5
checkbox input "false"
click at [72, 185] on input "text" at bounding box center [126, 186] width 121 height 14
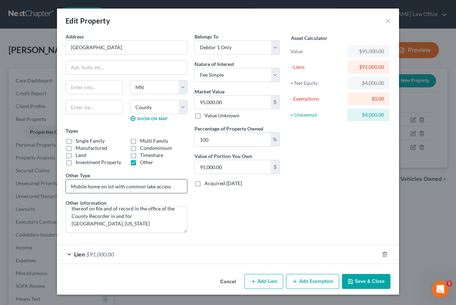
click at [113, 188] on input "Mobile home on lot with common lake access" at bounding box center [126, 186] width 121 height 14
click at [124, 187] on input "Mobile home on lot with common lake access" at bounding box center [126, 186] width 121 height 14
type input "Mobile home on lot without frontage but with shared common lake access"
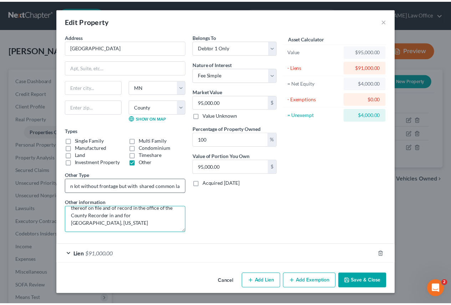
scroll to position [0, 0]
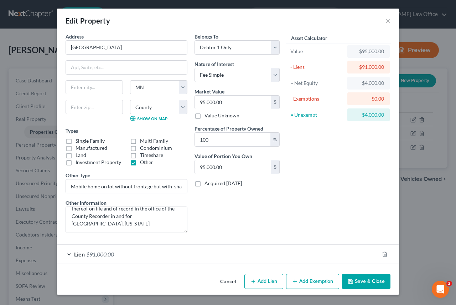
click at [359, 280] on button "Save & Close" at bounding box center [366, 281] width 48 height 15
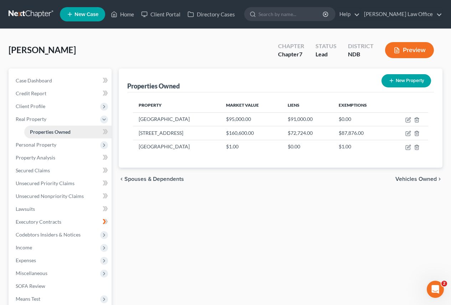
click at [35, 131] on span "Properties Owned" at bounding box center [50, 132] width 41 height 6
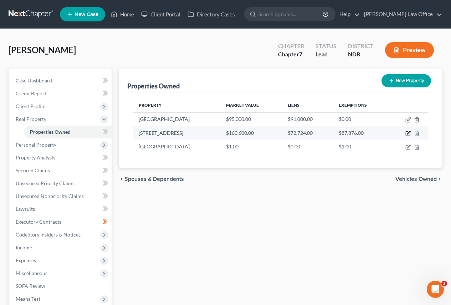
click at [411, 134] on icon "button" at bounding box center [408, 133] width 6 height 6
select select "29"
select select "0"
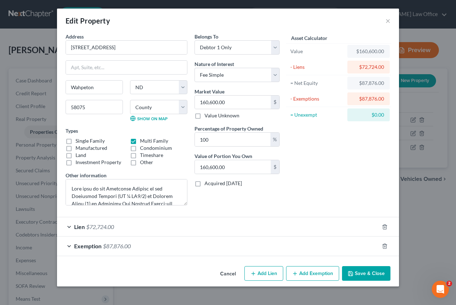
drag, startPoint x: 67, startPoint y: 141, endPoint x: 74, endPoint y: 144, distance: 7.8
click at [76, 141] on label "Single Family" at bounding box center [90, 140] width 29 height 7
click at [78, 141] on input "Single Family" at bounding box center [80, 139] width 5 height 5
checkbox input "true"
click at [140, 140] on label "Multi Family" at bounding box center [154, 140] width 28 height 7
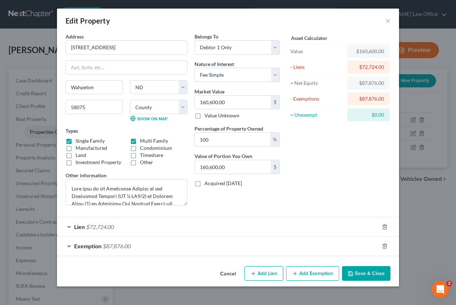
click at [143, 140] on input "Multi Family" at bounding box center [145, 139] width 5 height 5
checkbox input "false"
click at [140, 162] on label "Other" at bounding box center [146, 162] width 13 height 7
click at [143, 162] on input "Other" at bounding box center [145, 161] width 5 height 5
checkbox input "true"
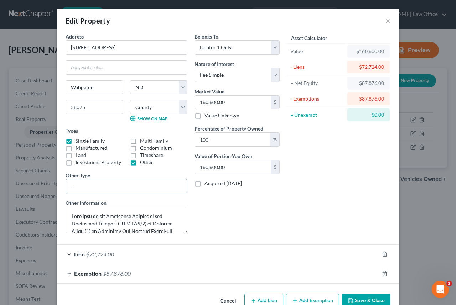
click at [71, 182] on input "text" at bounding box center [126, 186] width 121 height 14
type input "W"
type input "Twinhome with common wall"
click at [365, 298] on button "Save & Close" at bounding box center [366, 300] width 48 height 15
